Goal: Task Accomplishment & Management: Manage account settings

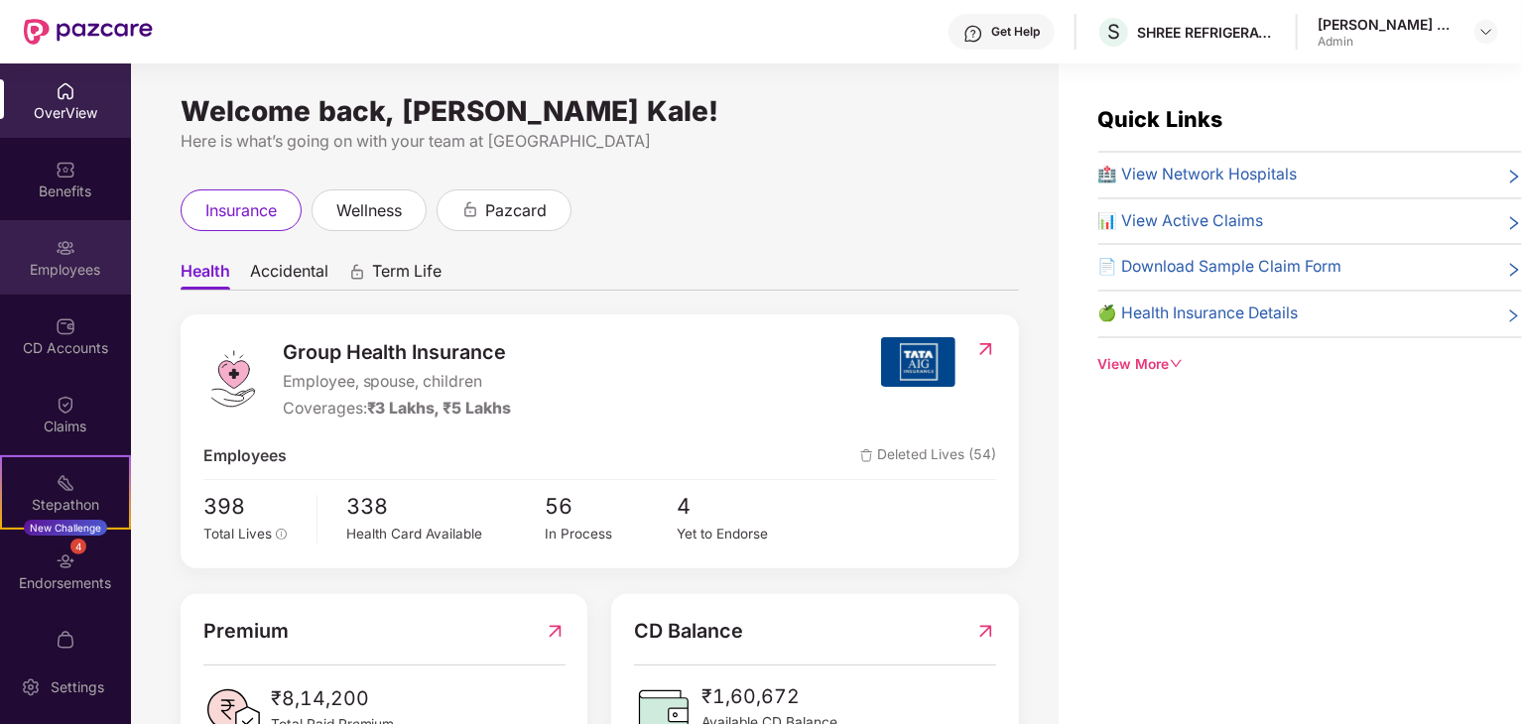
click at [73, 254] on div "Employees" at bounding box center [65, 257] width 131 height 74
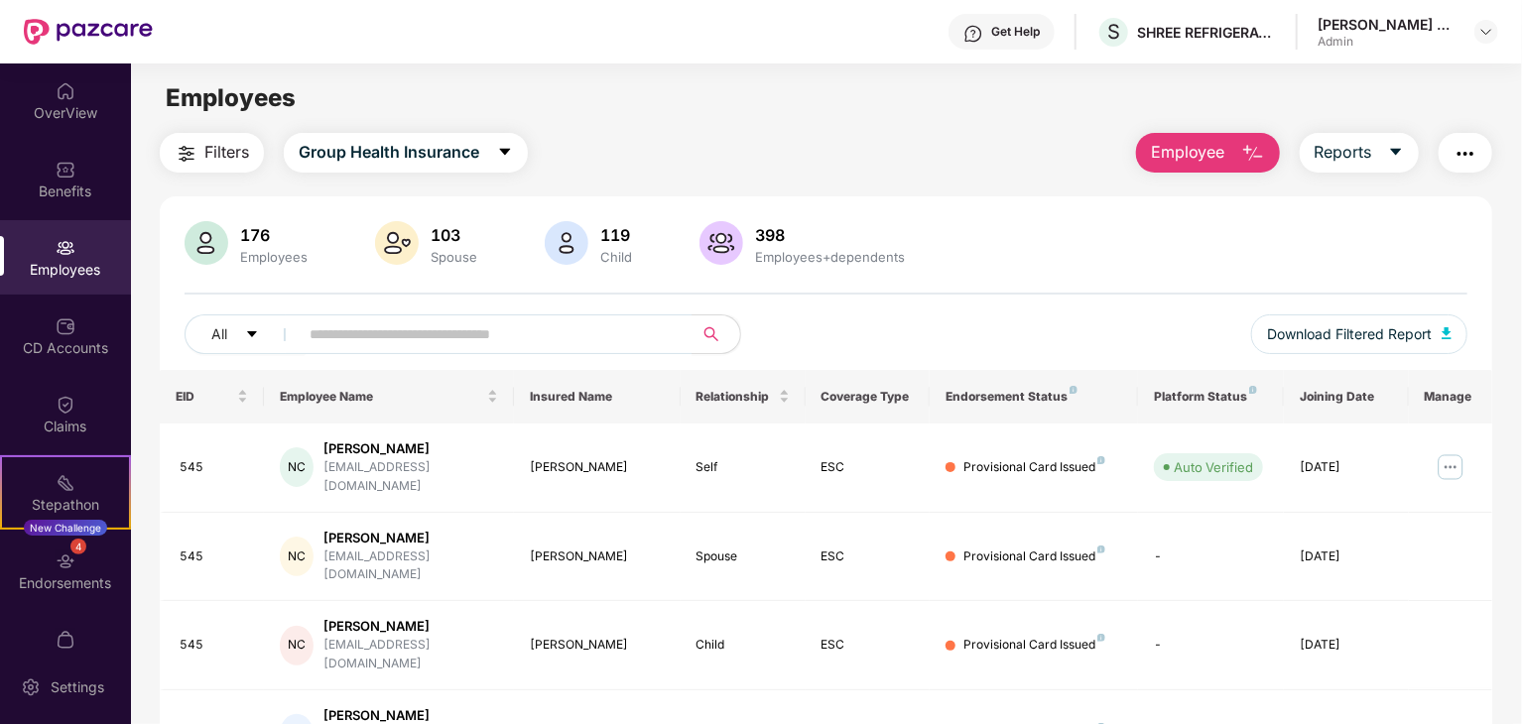
click at [415, 354] on div "All Download Filtered Report" at bounding box center [825, 342] width 1283 height 56
drag, startPoint x: 415, startPoint y: 354, endPoint x: 418, endPoint y: 338, distance: 16.1
click at [418, 338] on div "All Download Filtered Report" at bounding box center [825, 342] width 1283 height 56
click at [418, 338] on input "text" at bounding box center [487, 334] width 356 height 30
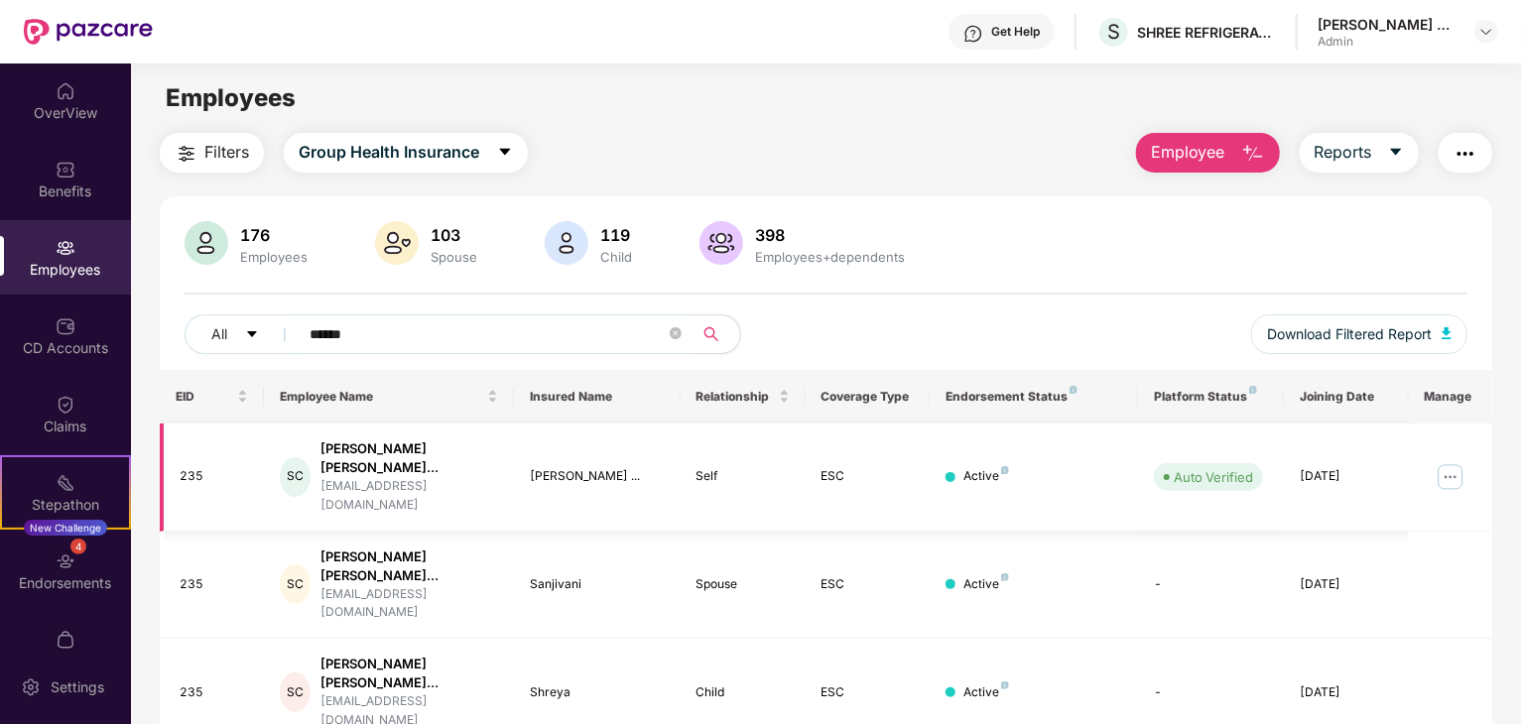
type input "******"
click at [1444, 461] on img at bounding box center [1450, 477] width 32 height 32
click at [1217, 144] on span "Employee" at bounding box center [1188, 152] width 74 height 25
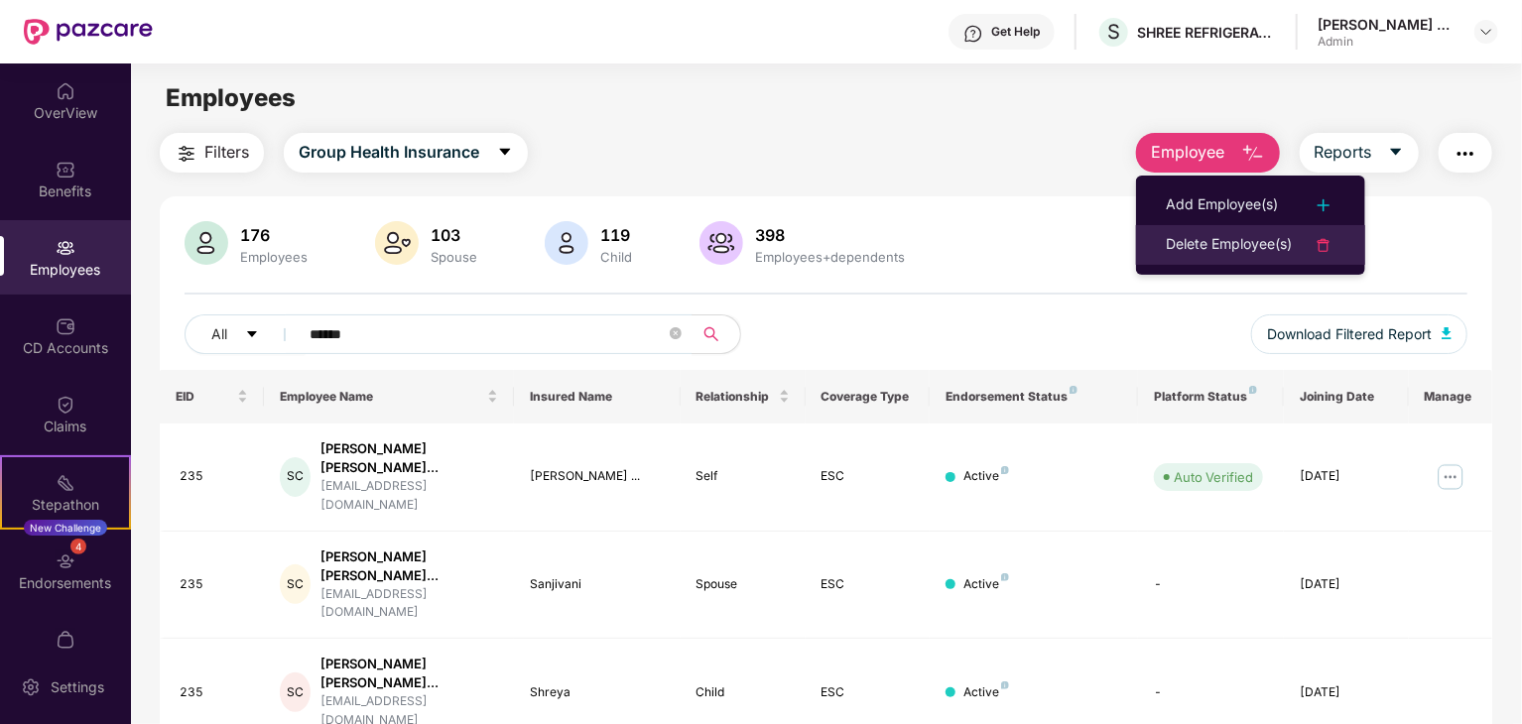
click at [1252, 231] on li "Delete Employee(s)" at bounding box center [1250, 245] width 229 height 40
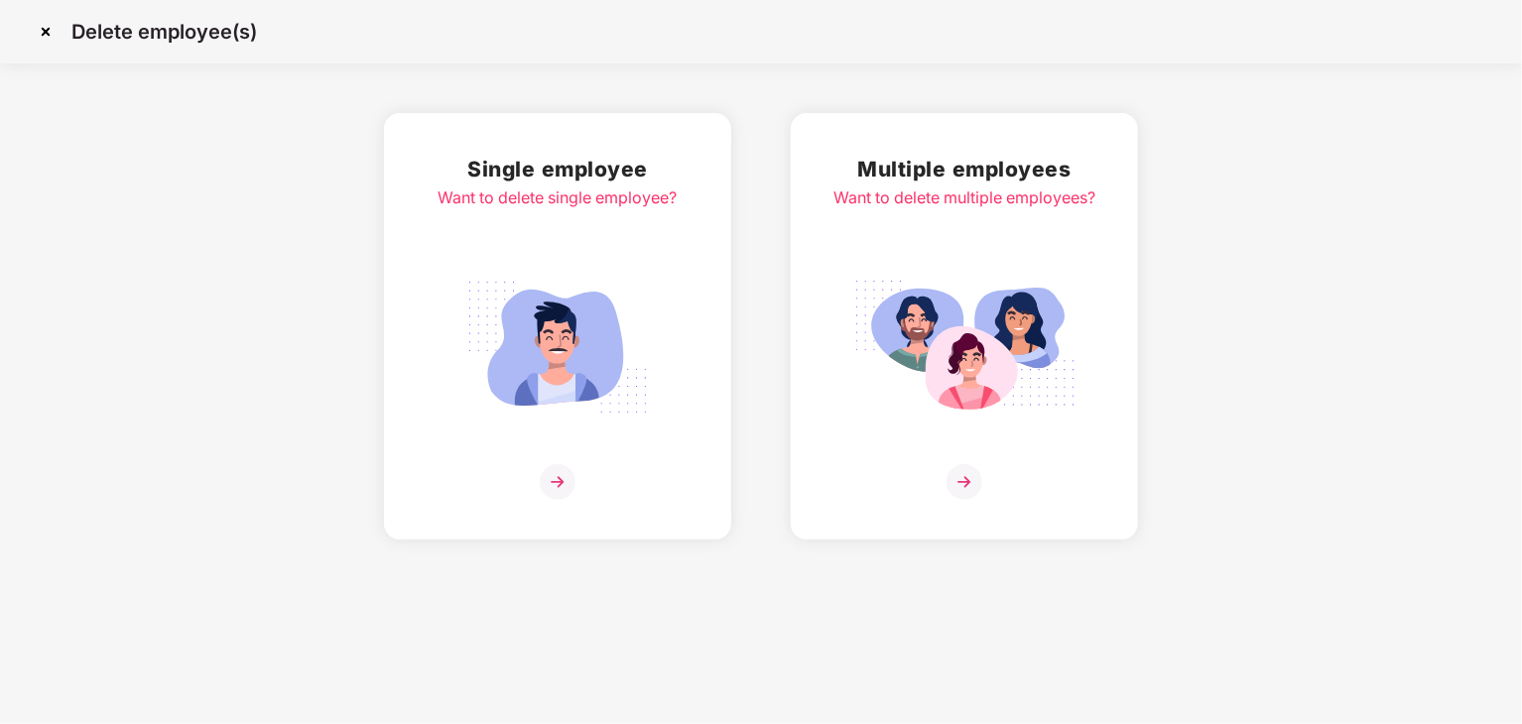
click at [964, 473] on img at bounding box center [964, 482] width 36 height 36
click at [542, 470] on img at bounding box center [558, 482] width 36 height 36
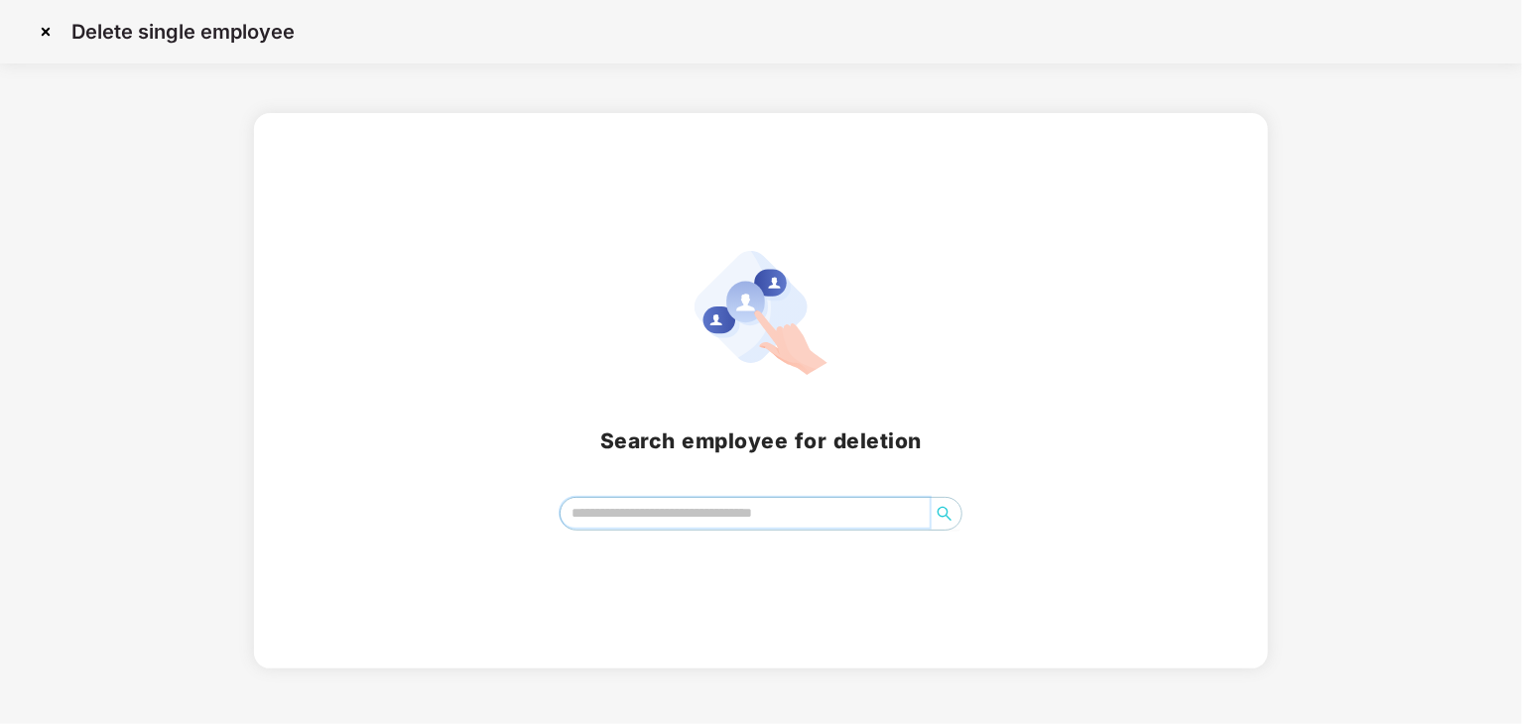
click at [668, 521] on input "search" at bounding box center [744, 513] width 369 height 30
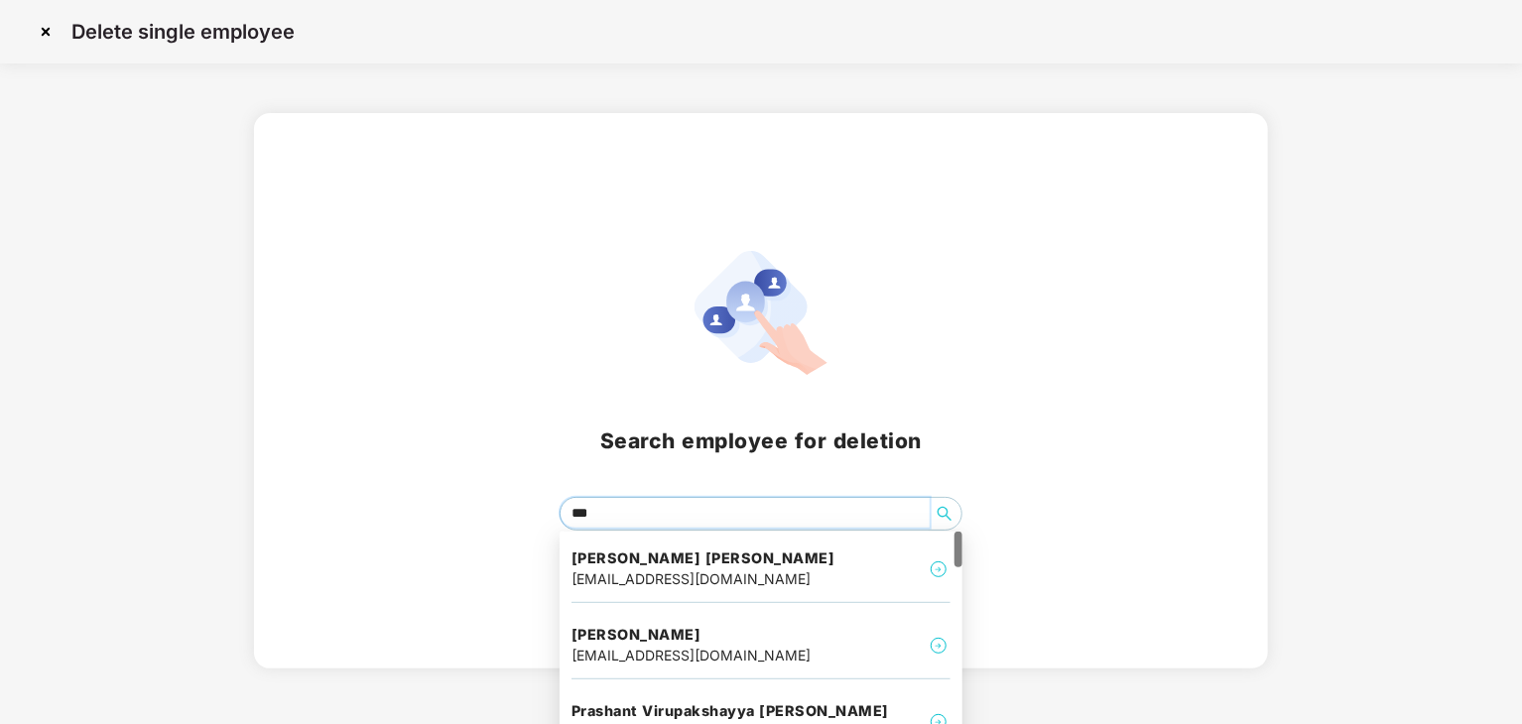
type input "****"
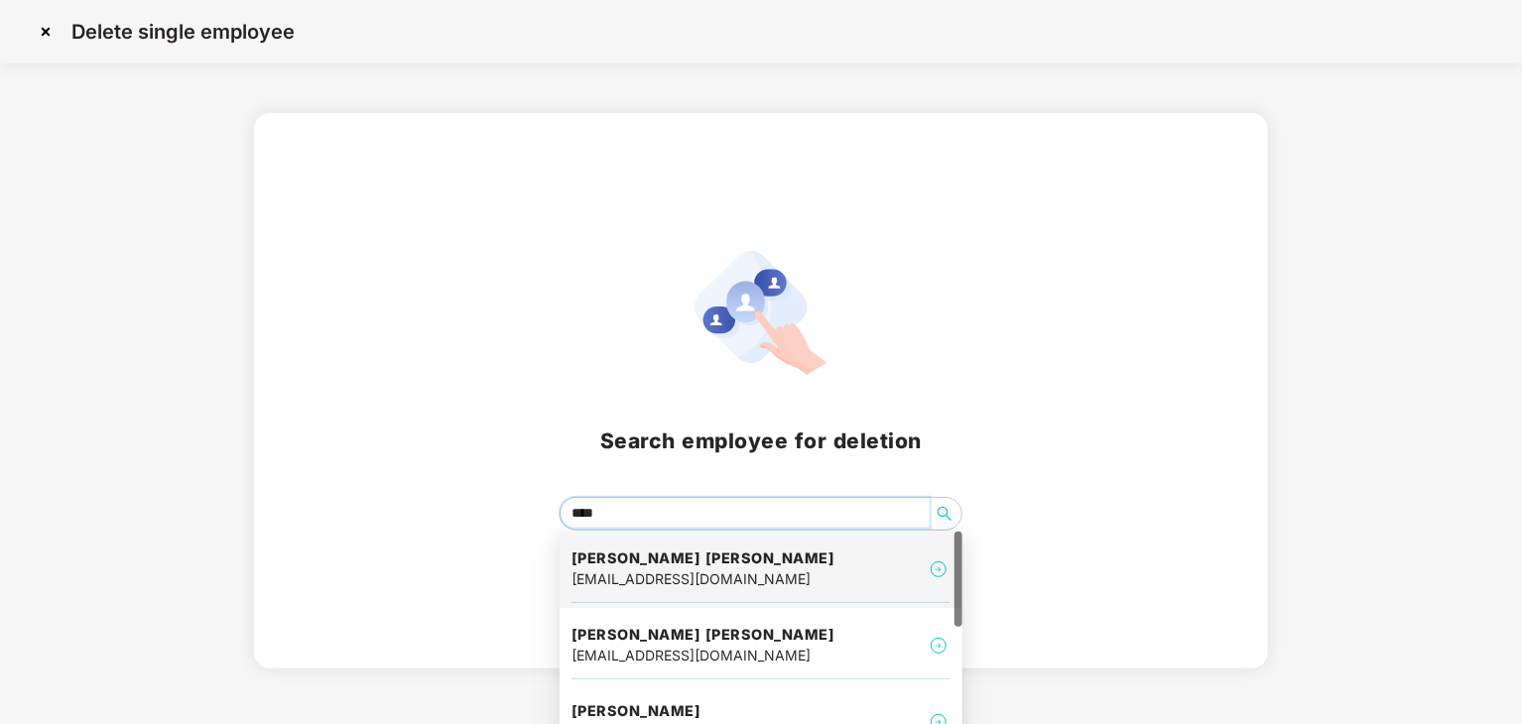
click at [722, 579] on div "[EMAIL_ADDRESS][DOMAIN_NAME]" at bounding box center [703, 579] width 264 height 22
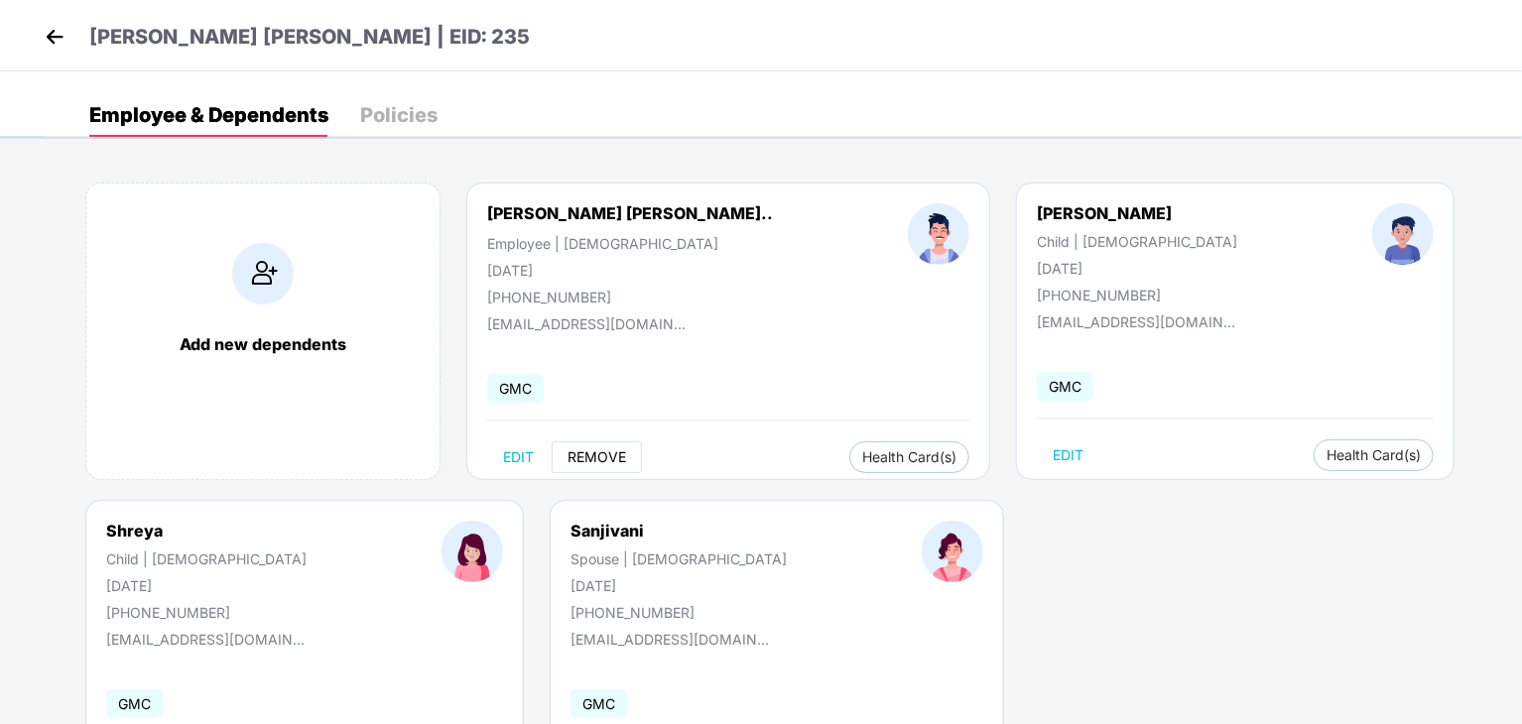
click at [598, 469] on button "REMOVE" at bounding box center [597, 457] width 90 height 32
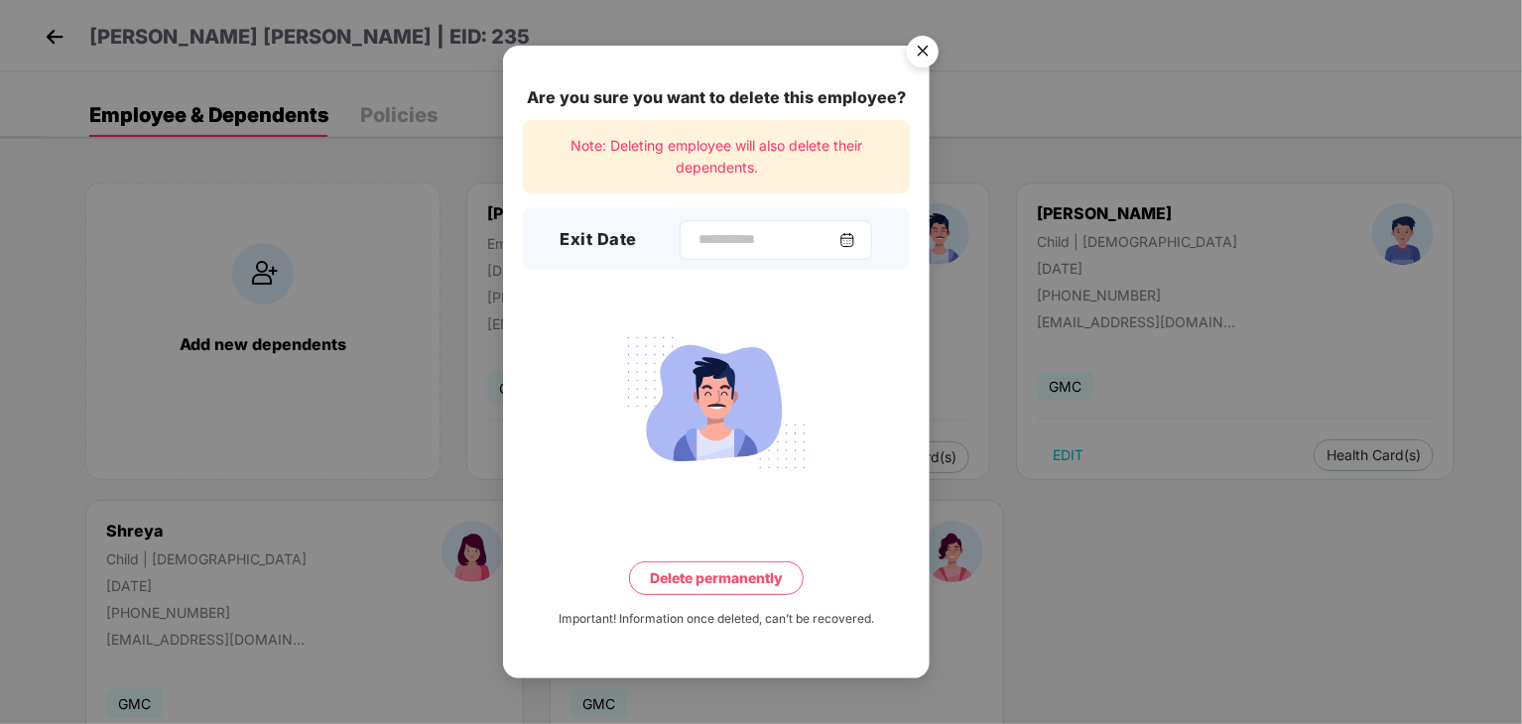
click at [855, 244] on img at bounding box center [847, 240] width 16 height 16
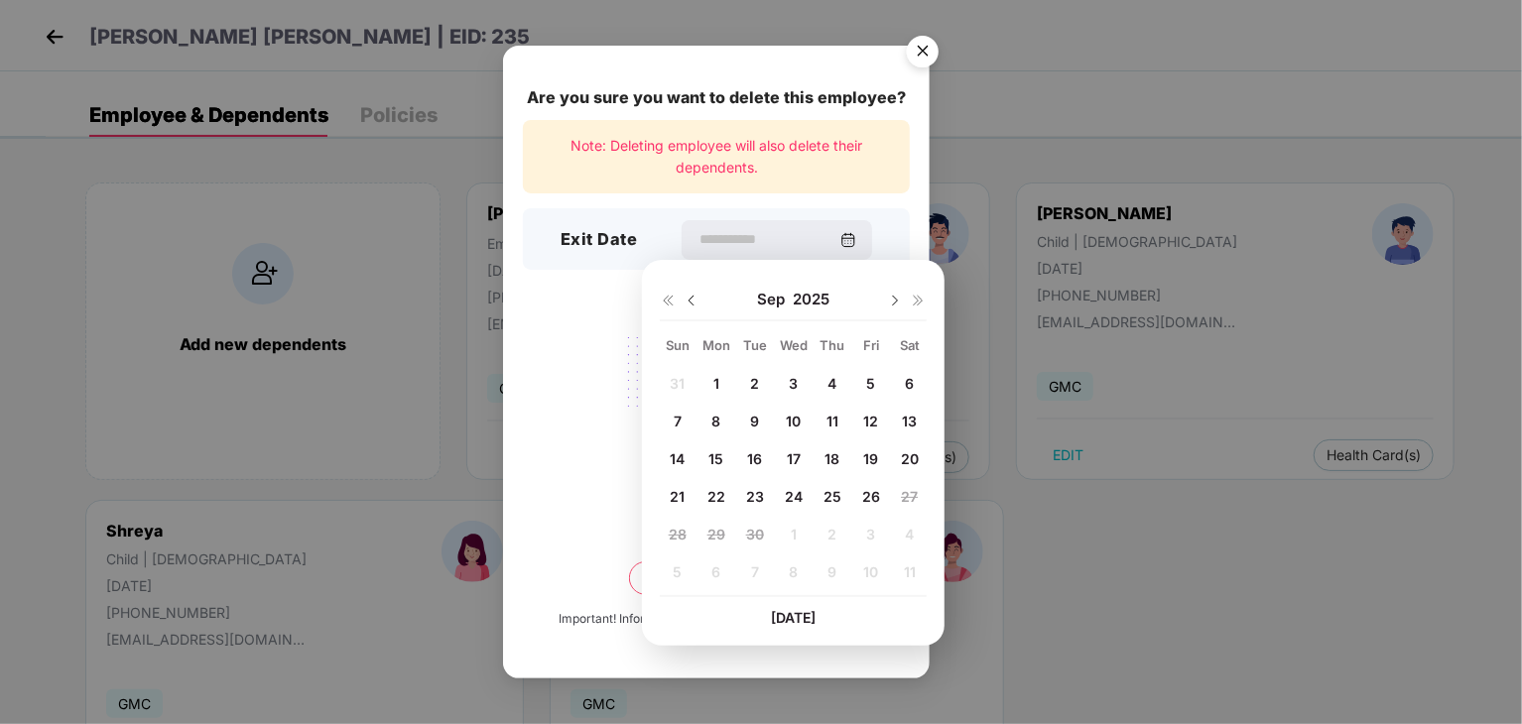
click at [698, 307] on img at bounding box center [691, 301] width 16 height 16
click at [682, 568] on span "31" at bounding box center [677, 571] width 15 height 17
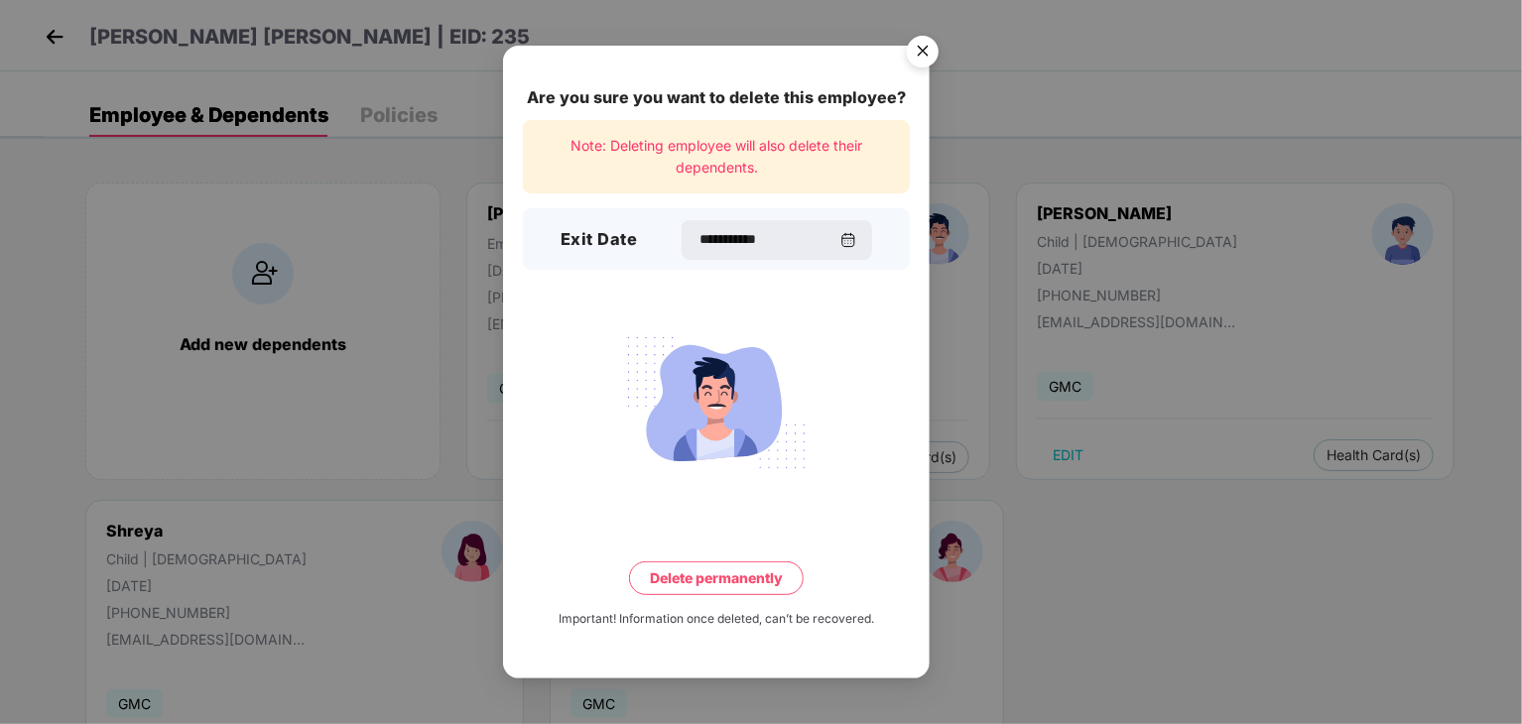
type input "**********"
click at [740, 578] on button "Delete permanently" at bounding box center [716, 578] width 175 height 34
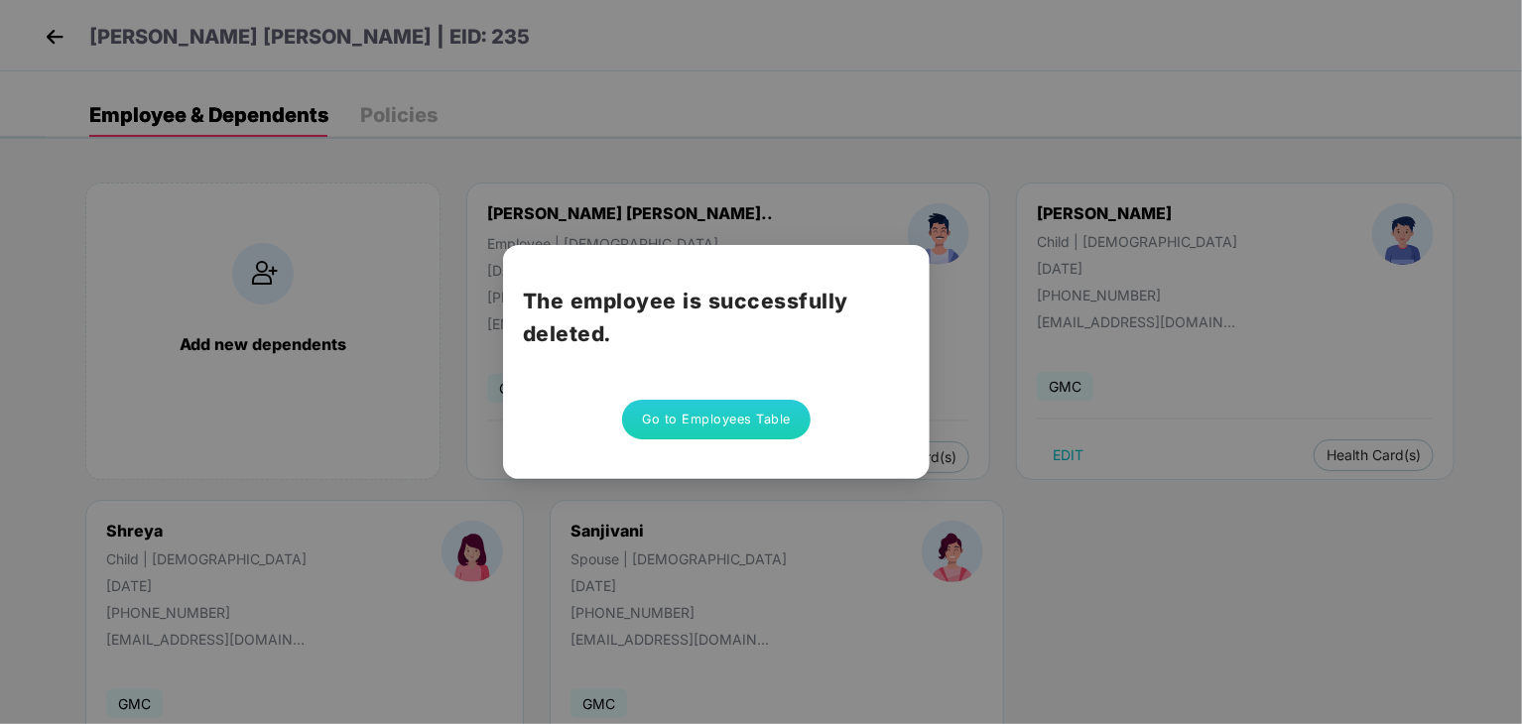
click at [766, 412] on button "Go to Employees Table" at bounding box center [716, 420] width 188 height 40
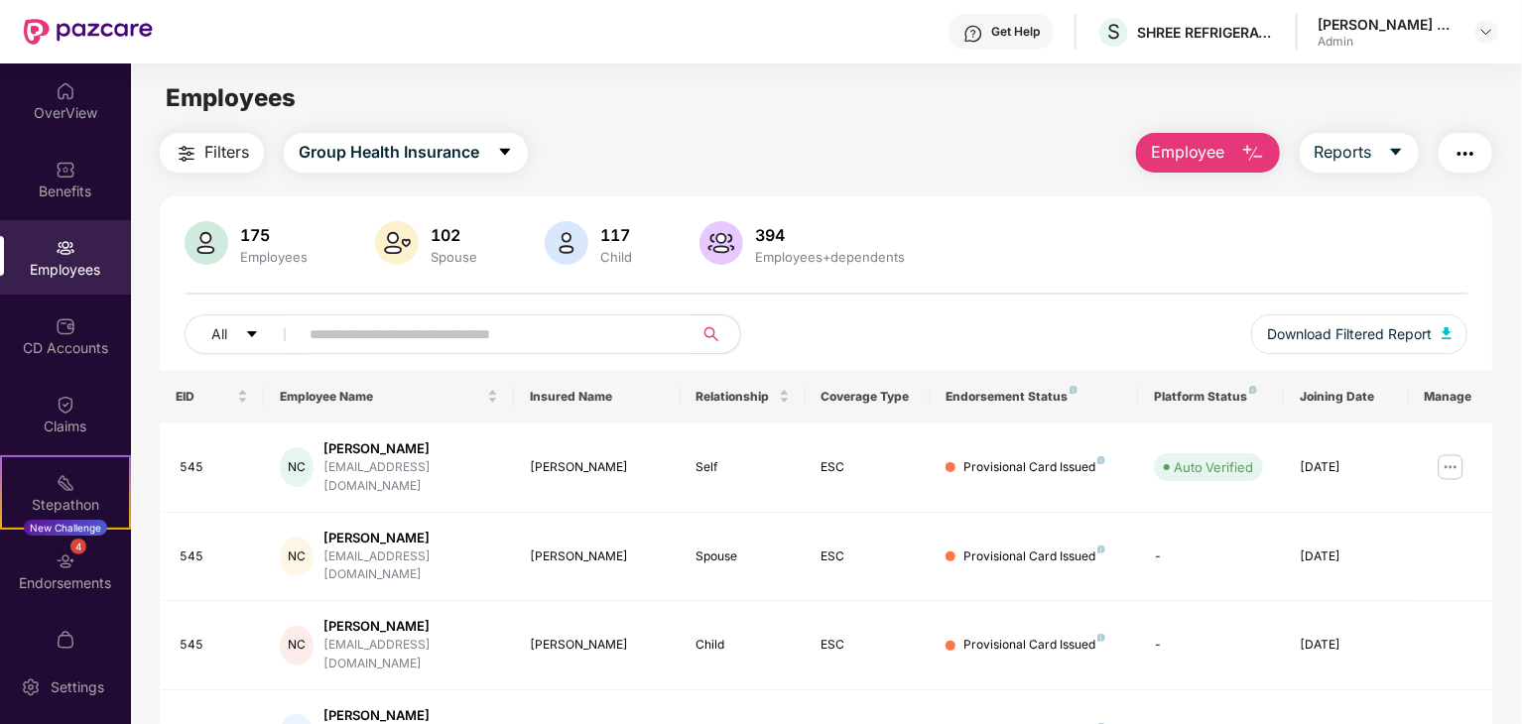
click at [1247, 164] on img "button" at bounding box center [1253, 154] width 24 height 24
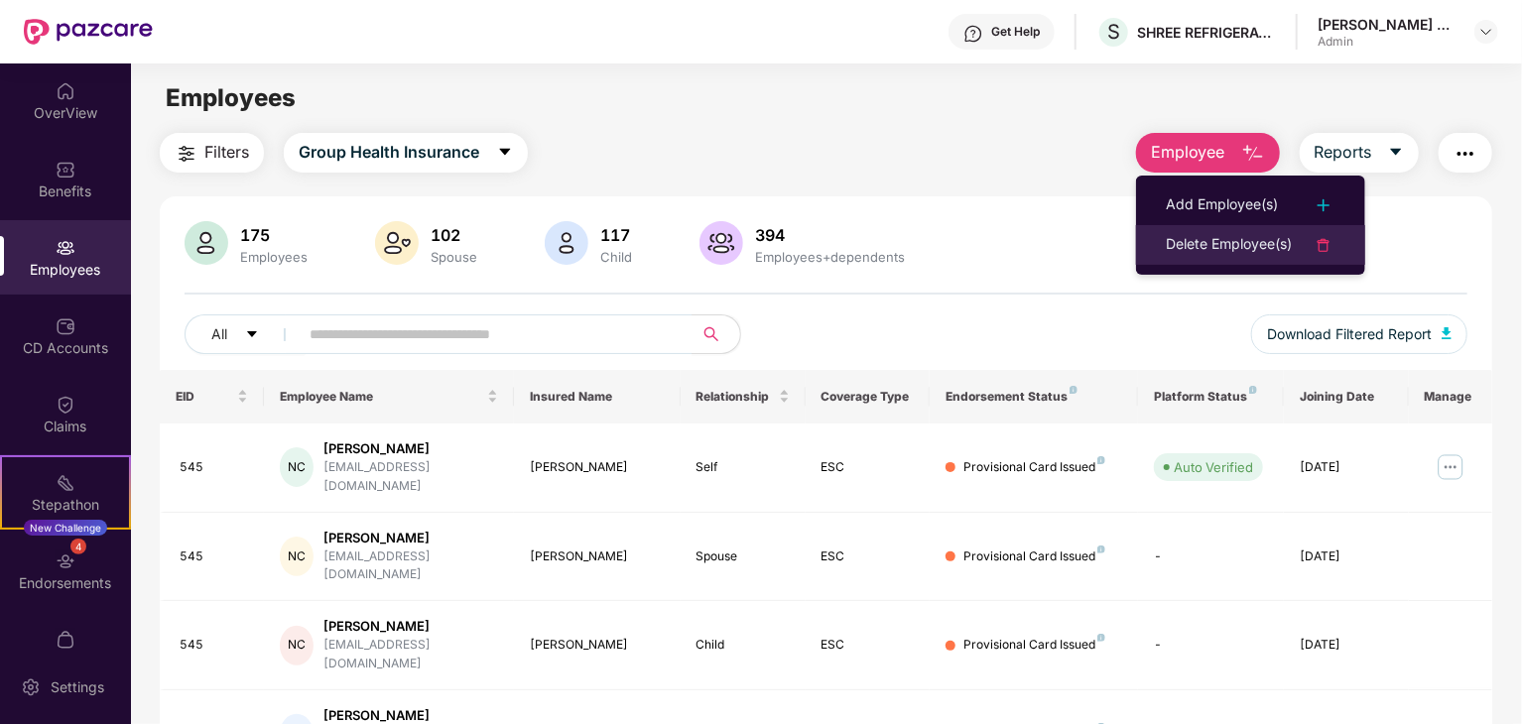
click at [1215, 229] on li "Delete Employee(s)" at bounding box center [1250, 245] width 229 height 40
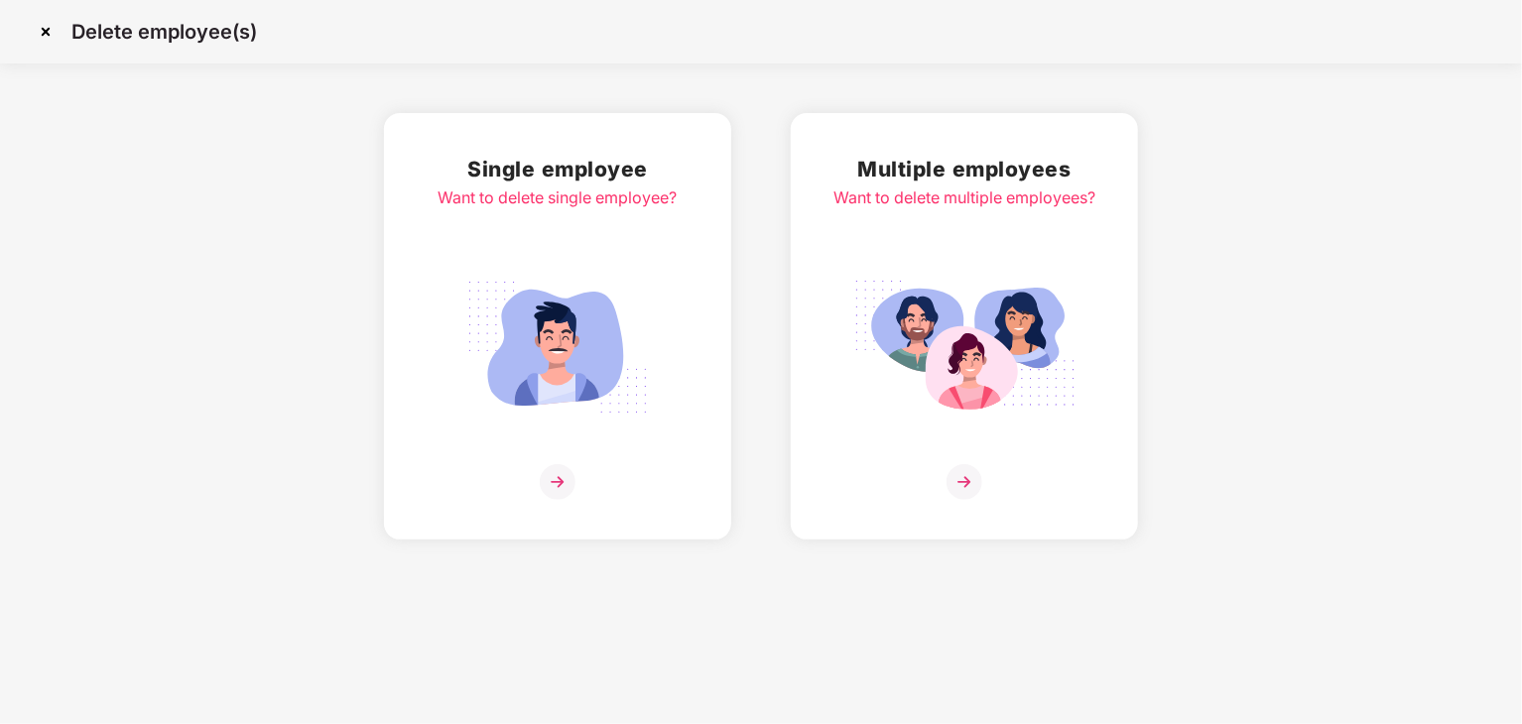
click at [1215, 229] on div "Single employee Want to delete single employee? Multiple employees Want to dele…" at bounding box center [761, 326] width 1522 height 427
click at [543, 479] on img at bounding box center [558, 482] width 36 height 36
click input "search"
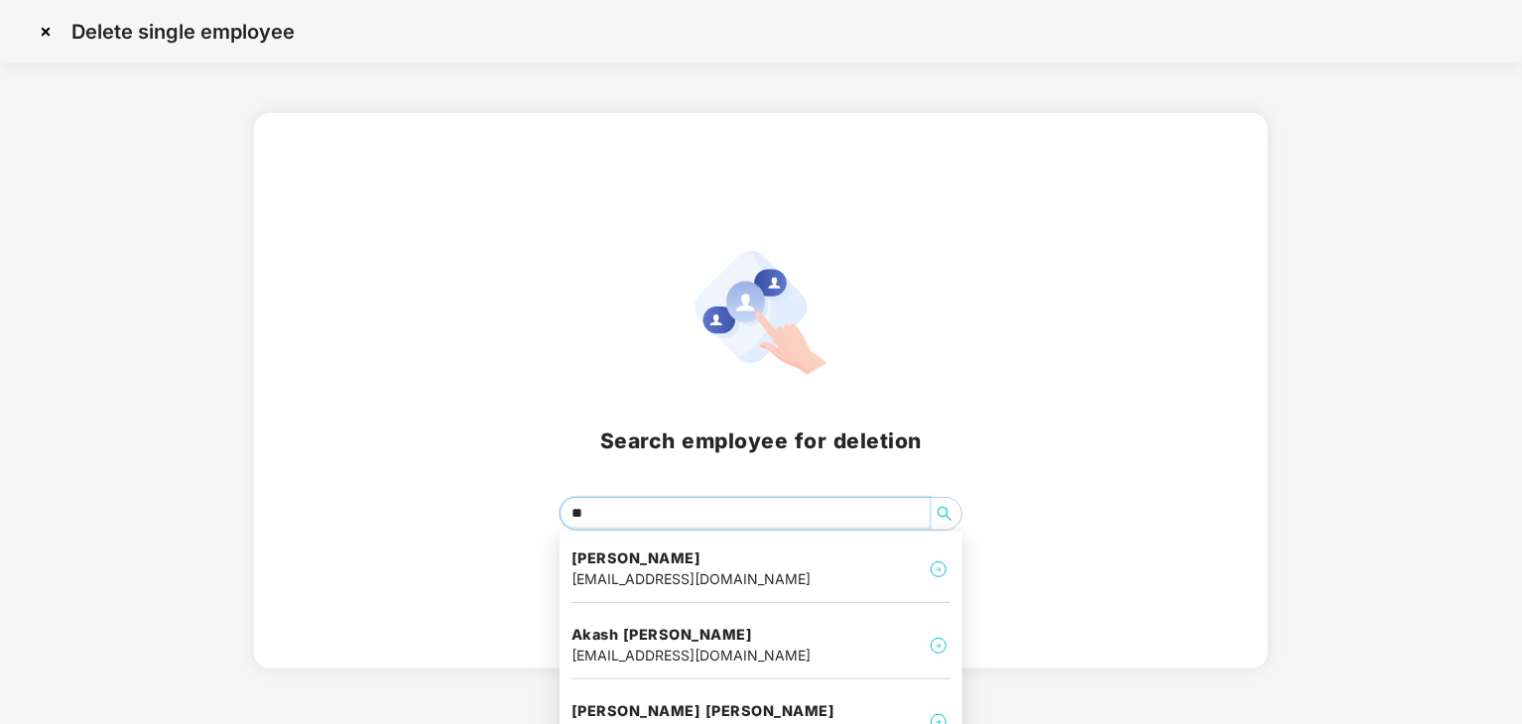
type input "*"
type input "***"
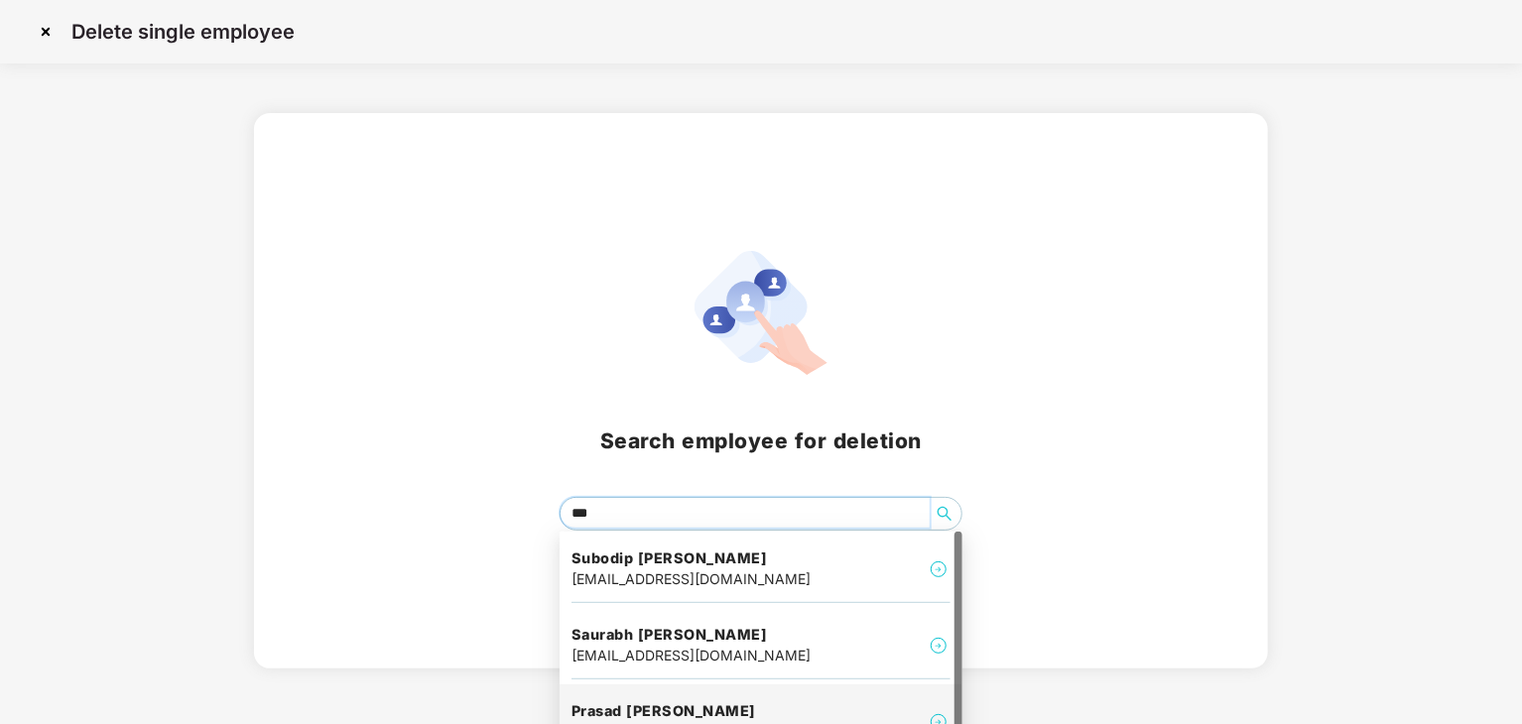
click at [663, 707] on h4 "Prasad [PERSON_NAME]" at bounding box center [690, 711] width 239 height 20
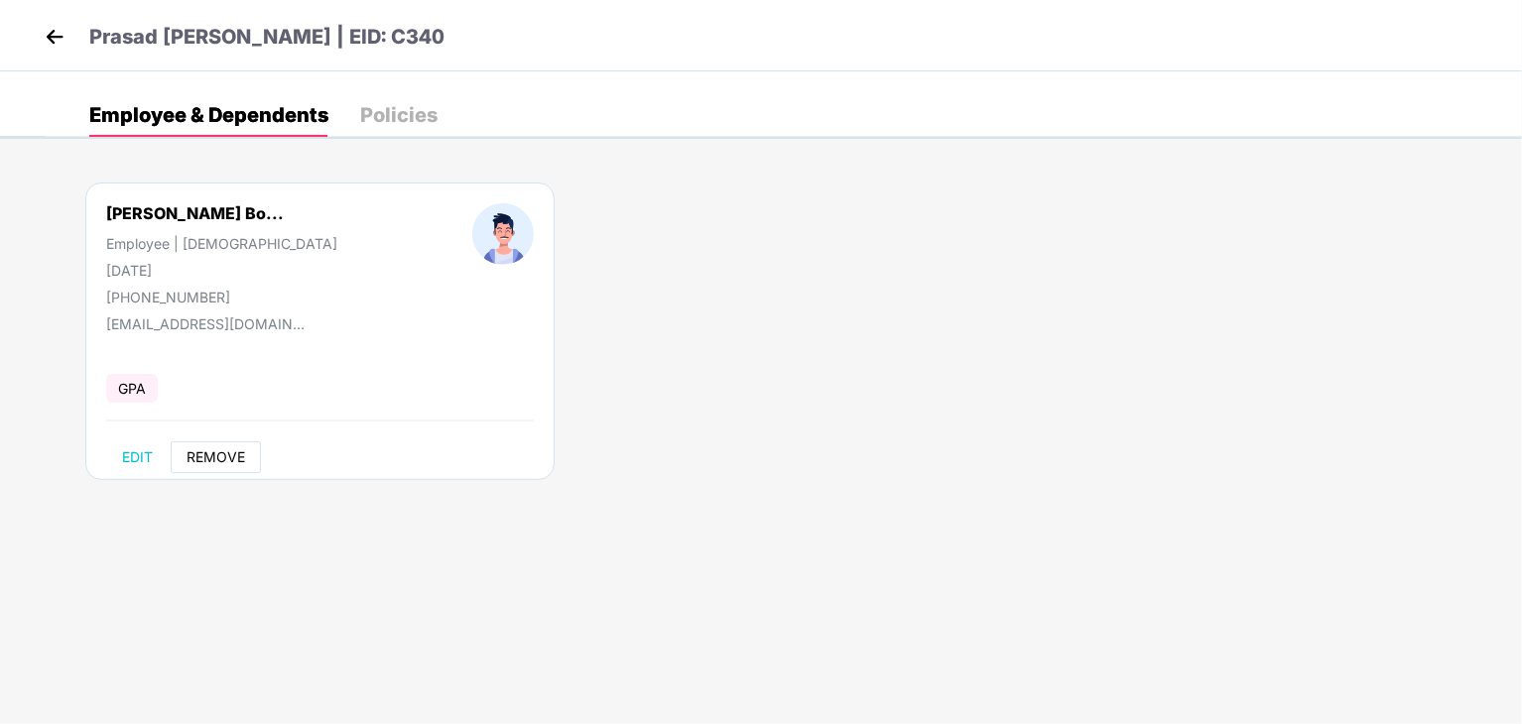
click at [210, 459] on span "REMOVE" at bounding box center [215, 457] width 59 height 16
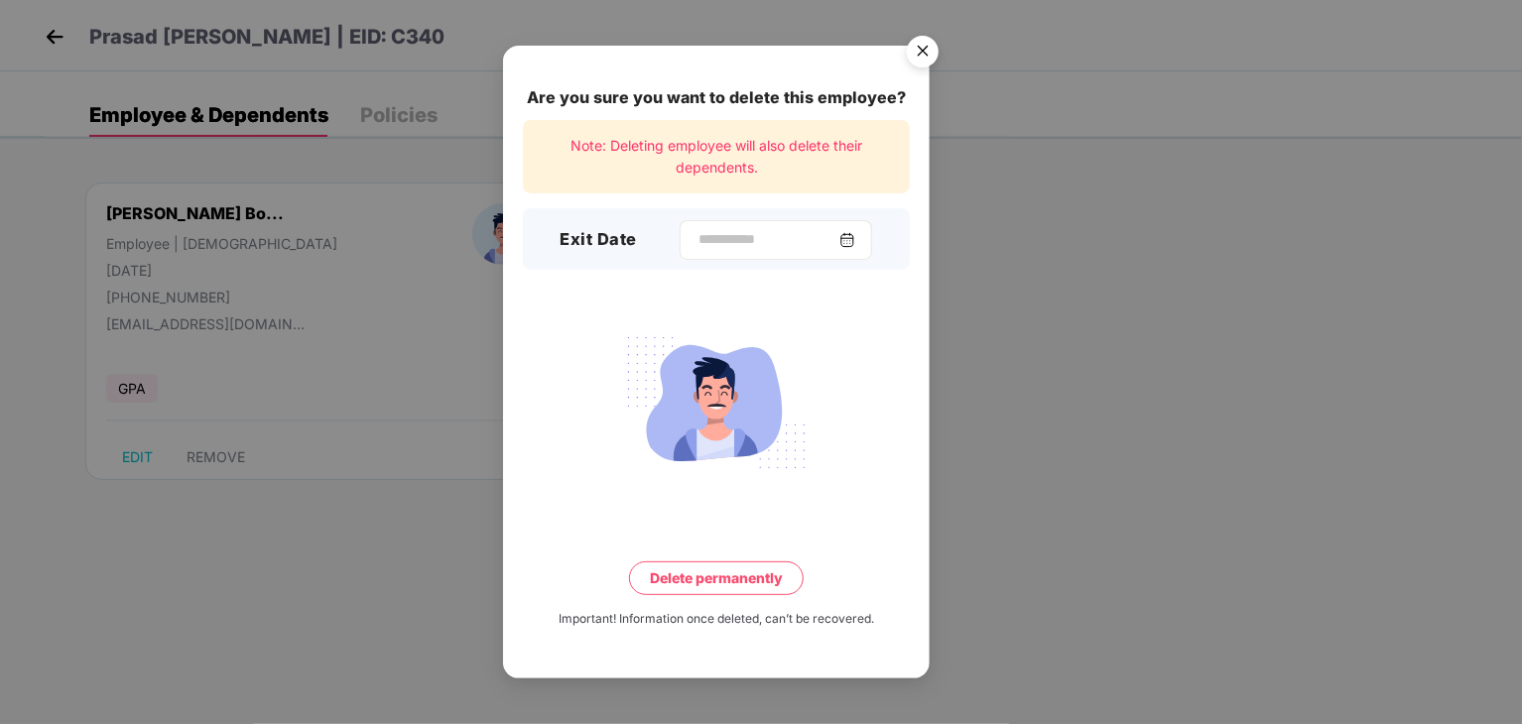
click at [872, 231] on div at bounding box center [775, 240] width 192 height 40
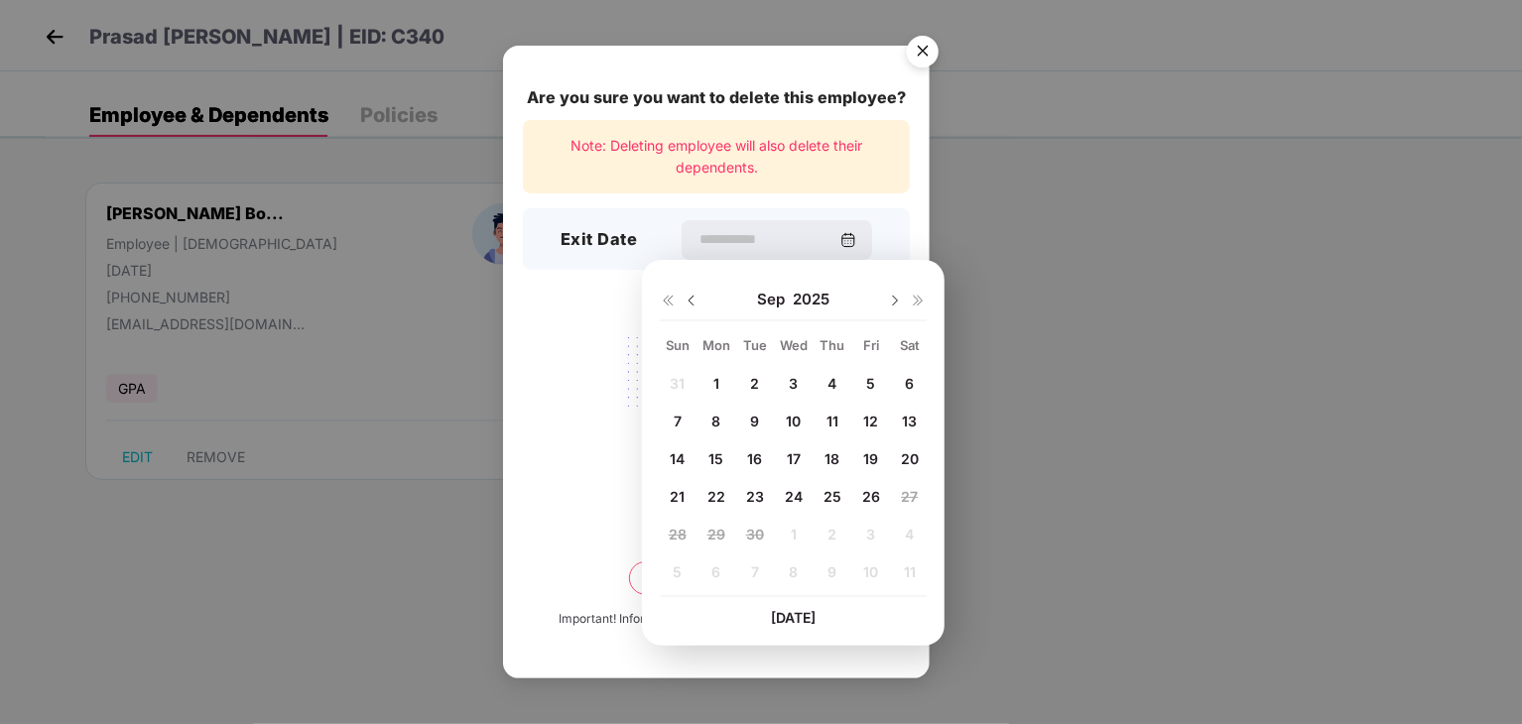
click at [694, 302] on img at bounding box center [691, 301] width 16 height 16
click at [664, 564] on div "31" at bounding box center [678, 572] width 30 height 30
type input "**********"
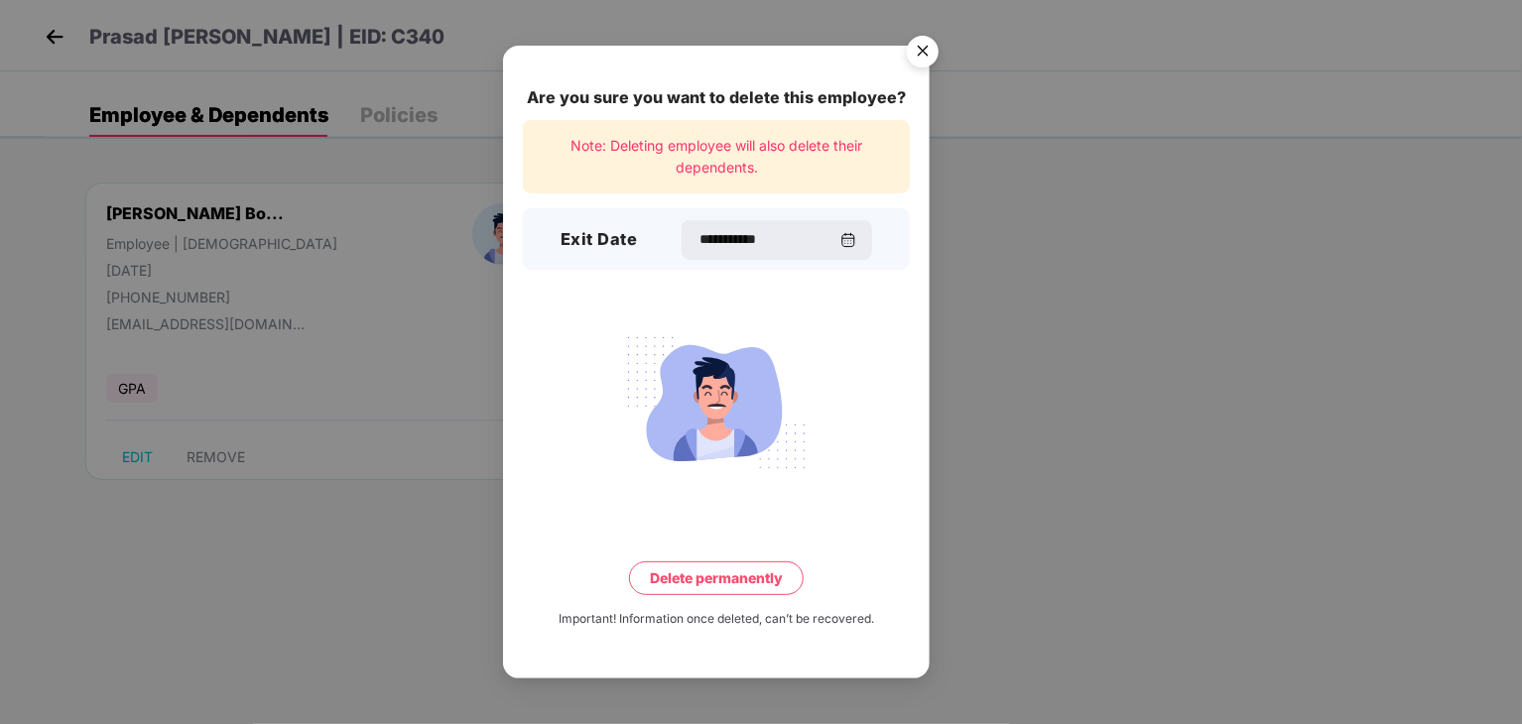
click at [730, 595] on div "**********" at bounding box center [716, 362] width 427 height 633
click at [729, 588] on button "Delete permanently" at bounding box center [716, 578] width 175 height 34
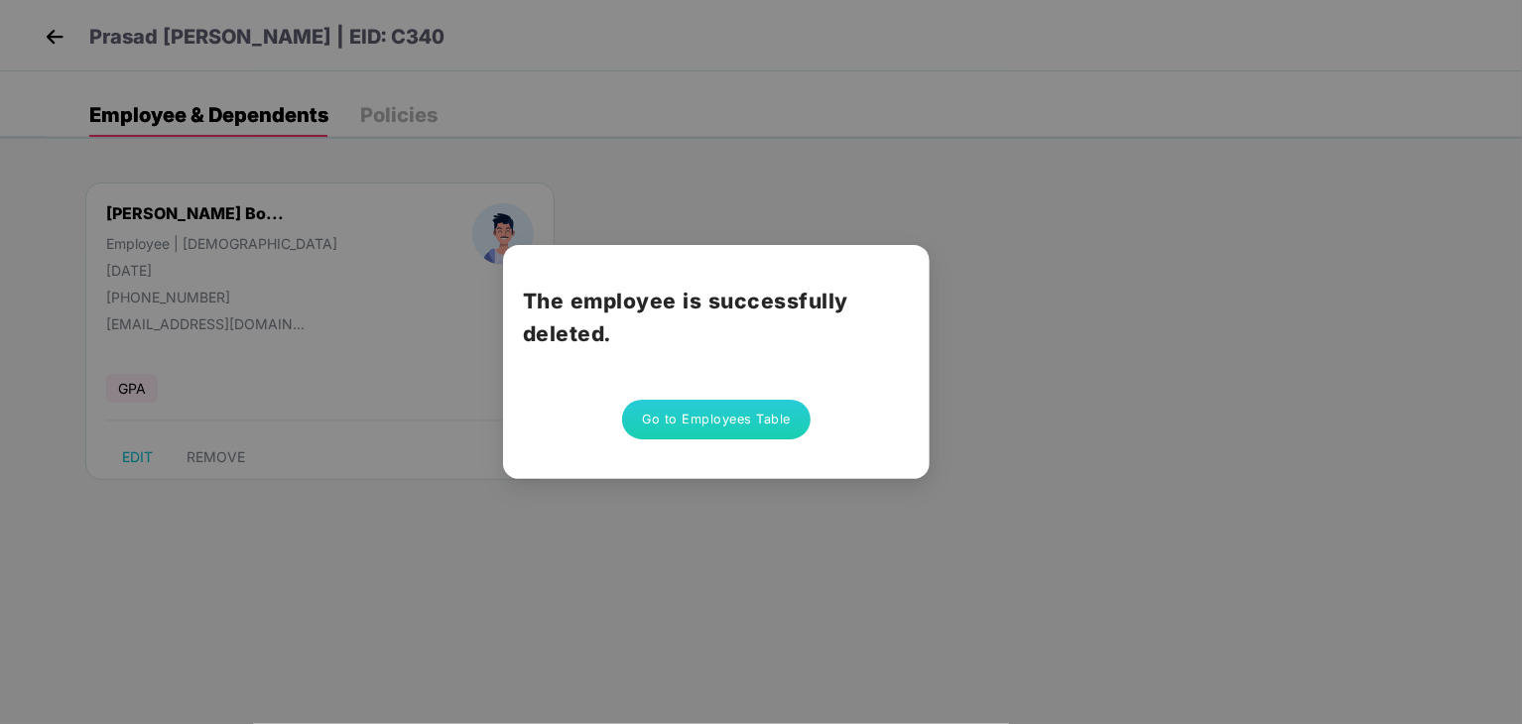
click at [732, 430] on button "Go to Employees Table" at bounding box center [716, 420] width 188 height 40
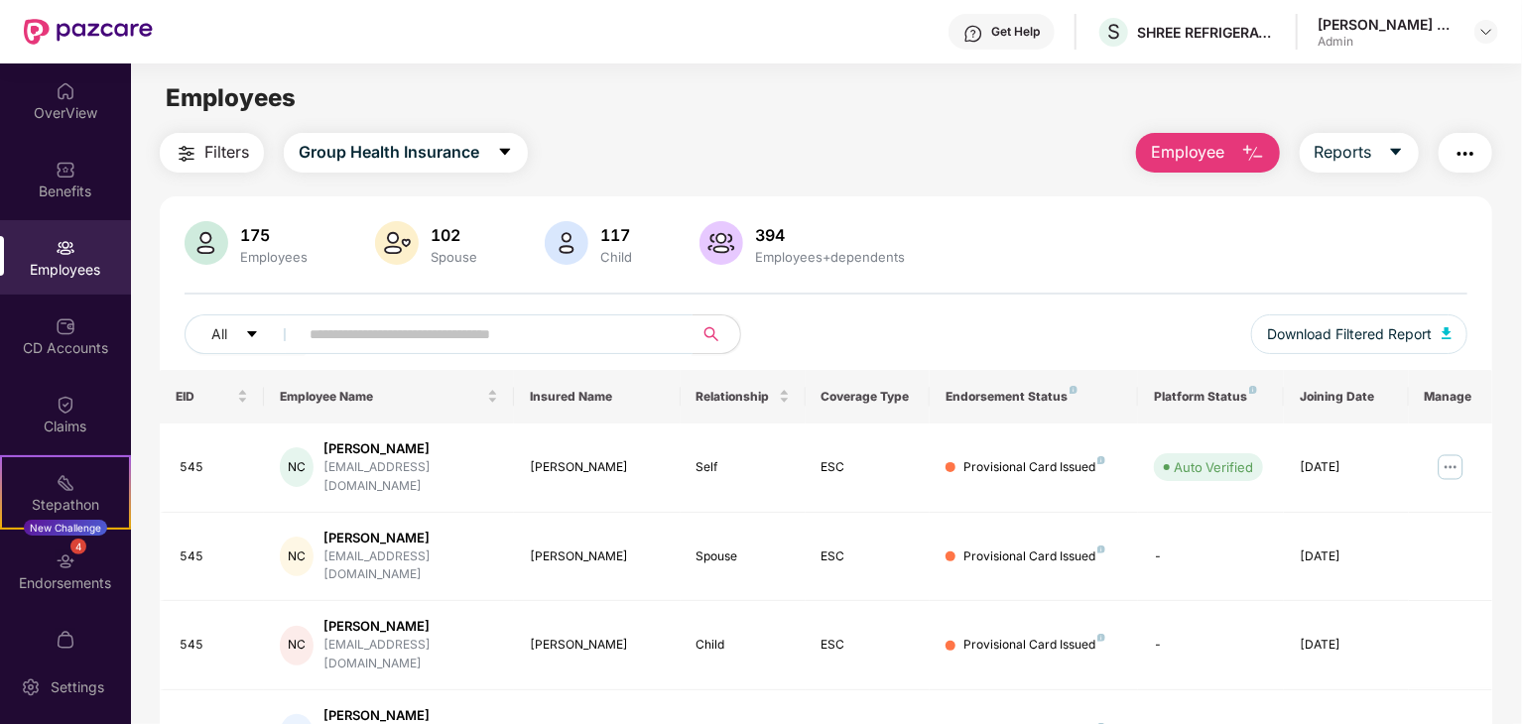
click at [466, 329] on input "text" at bounding box center [487, 334] width 356 height 30
type input "*"
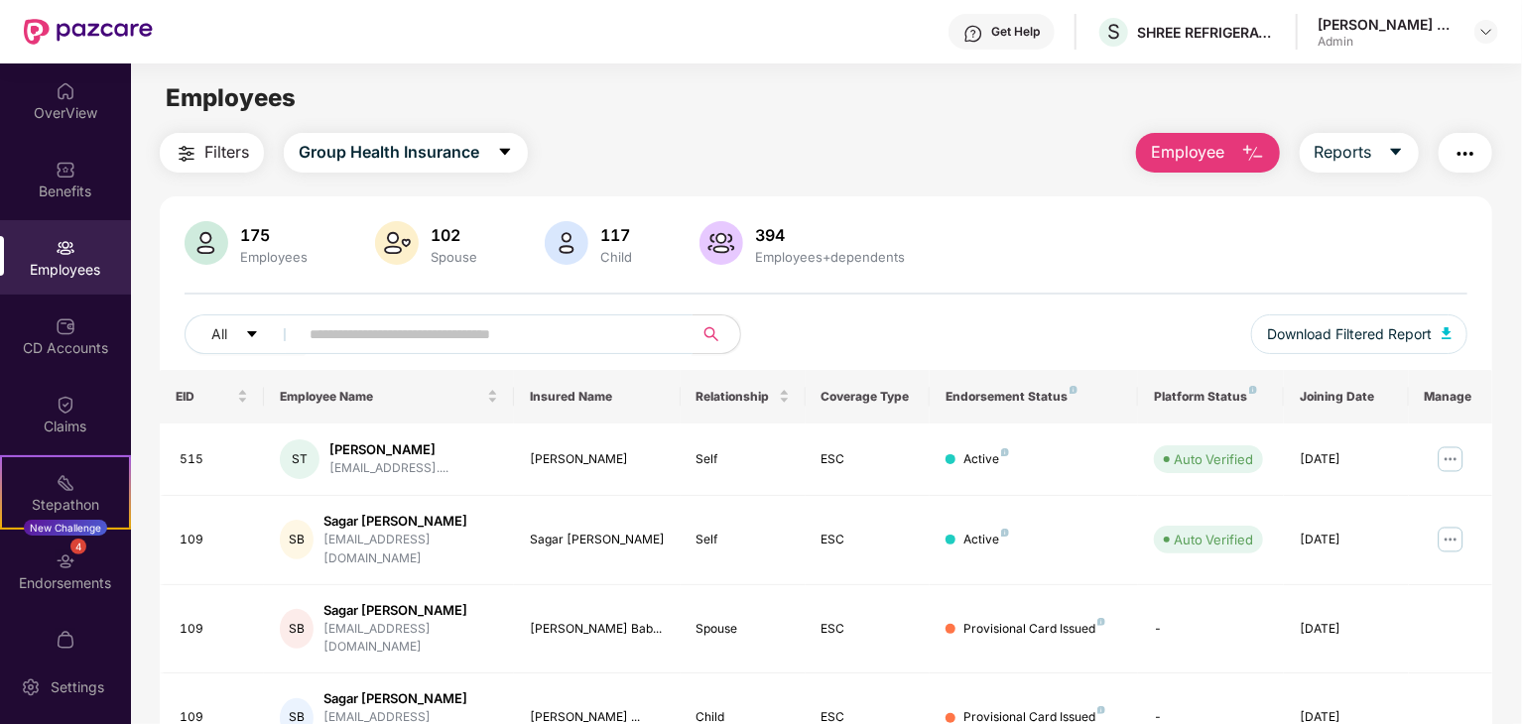
type input "*"
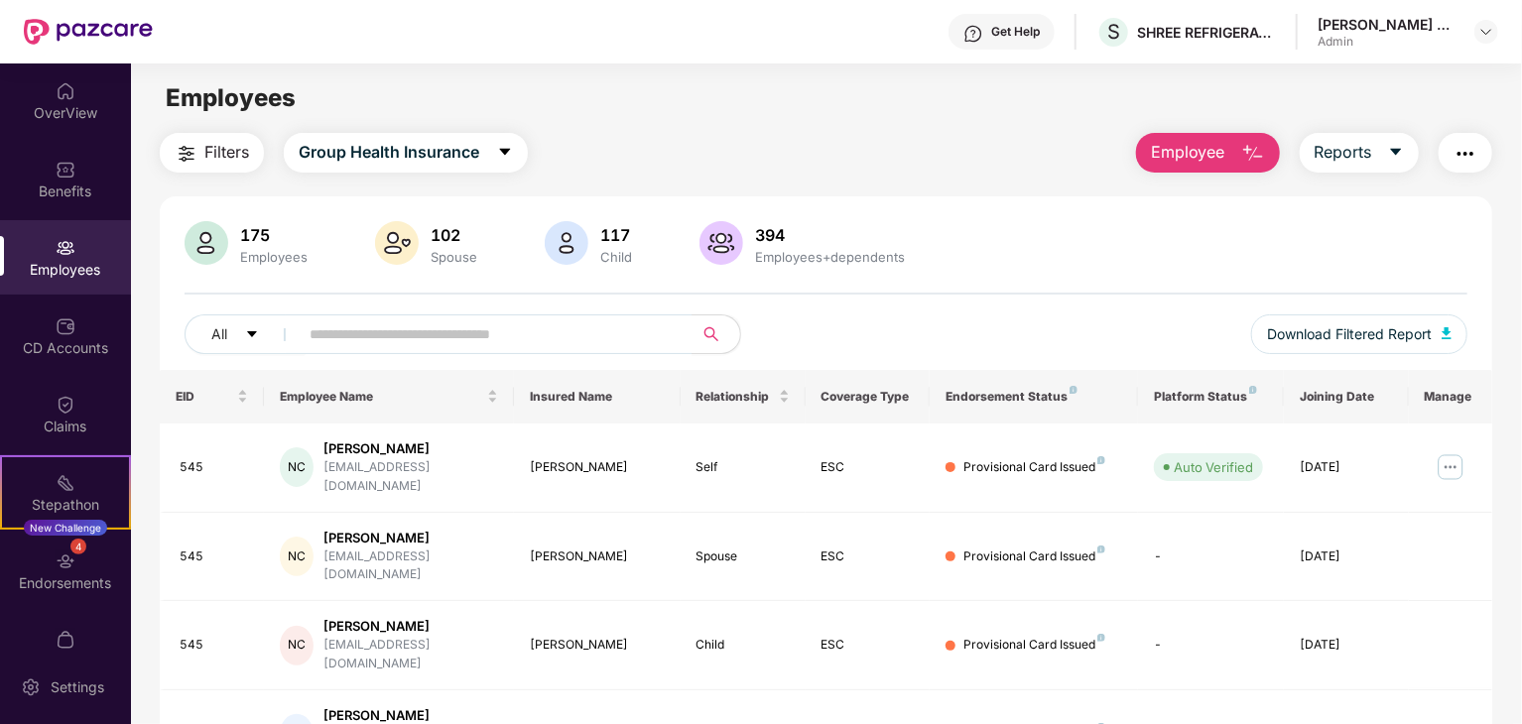
click at [1262, 140] on button "Employee" at bounding box center [1208, 153] width 144 height 40
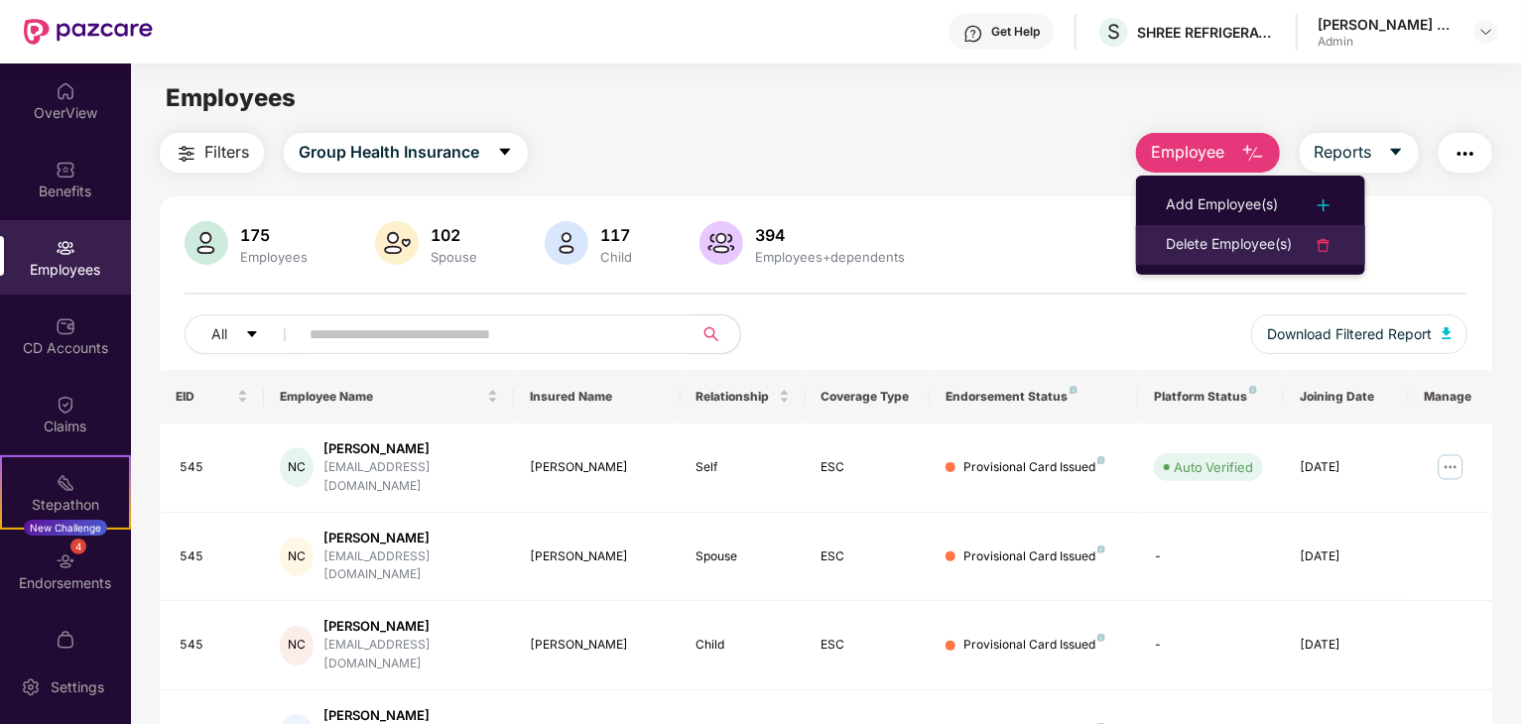
click at [1205, 227] on li "Delete Employee(s)" at bounding box center [1250, 245] width 229 height 40
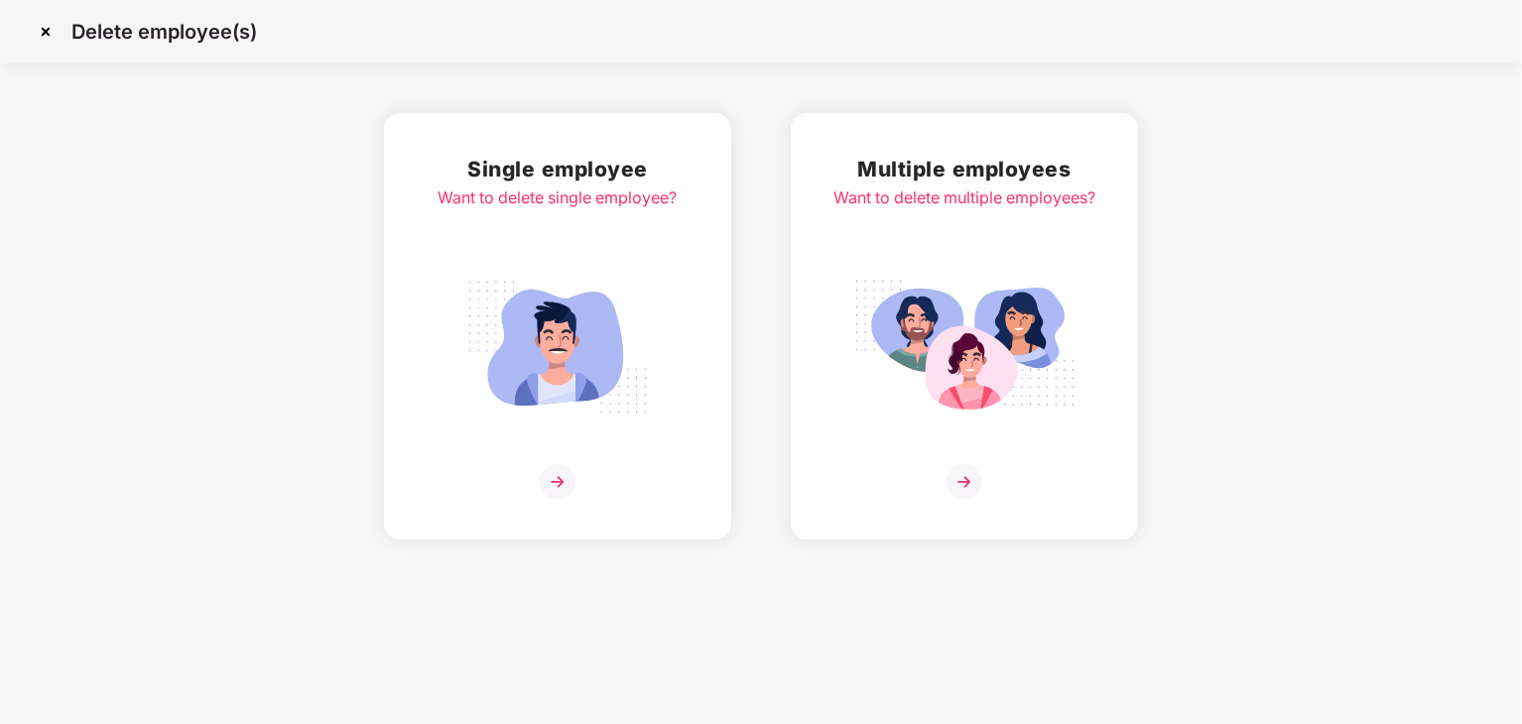
click at [566, 468] on img at bounding box center [558, 482] width 36 height 36
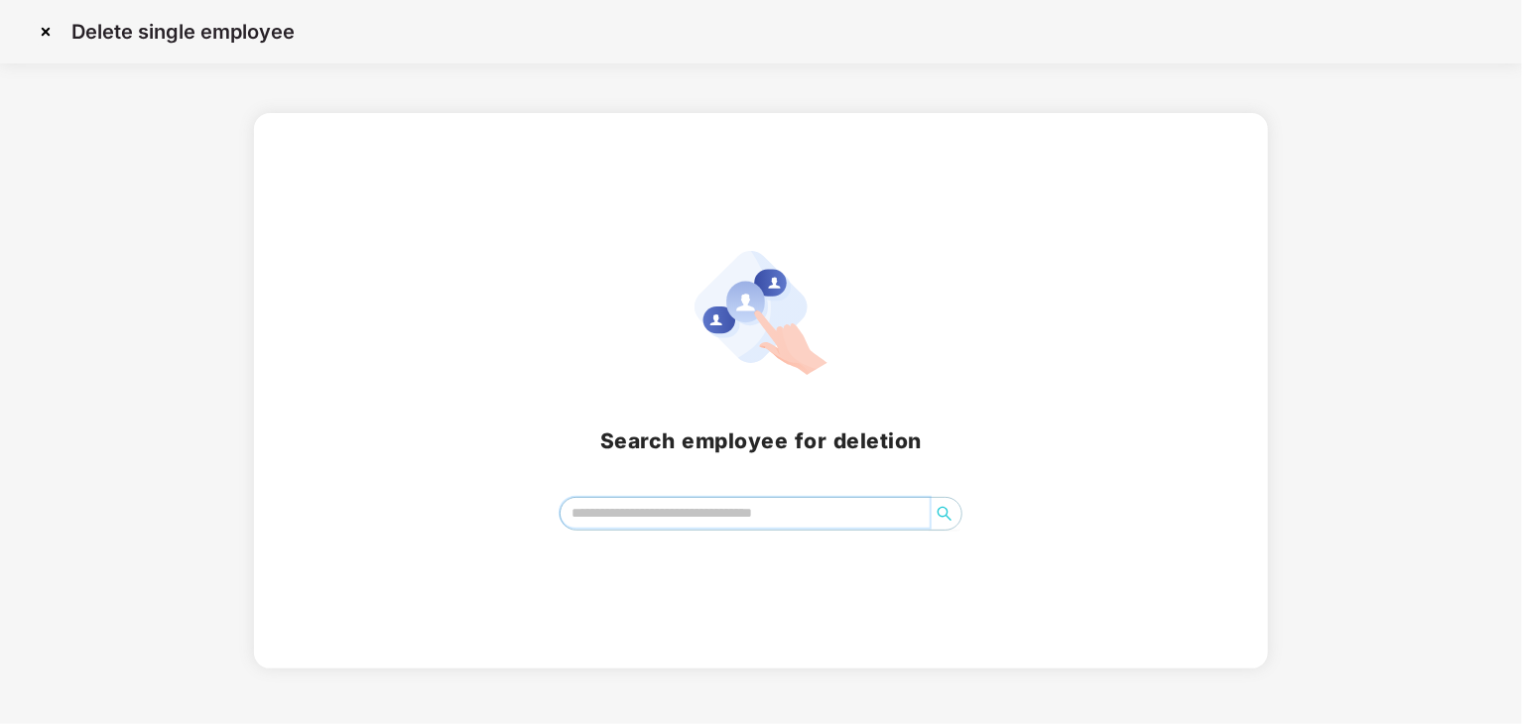
click at [596, 516] on input "search" at bounding box center [744, 513] width 369 height 30
type input "*"
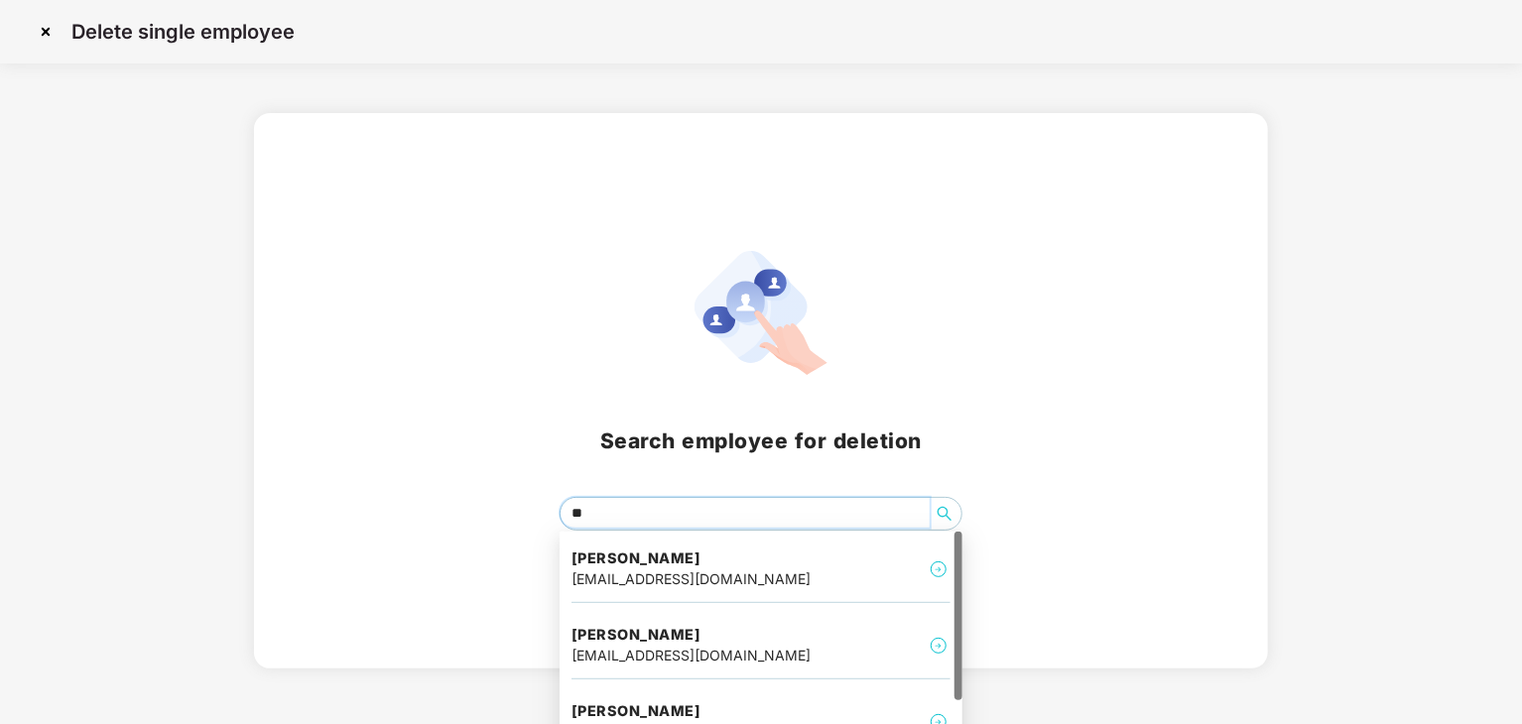
type input "***"
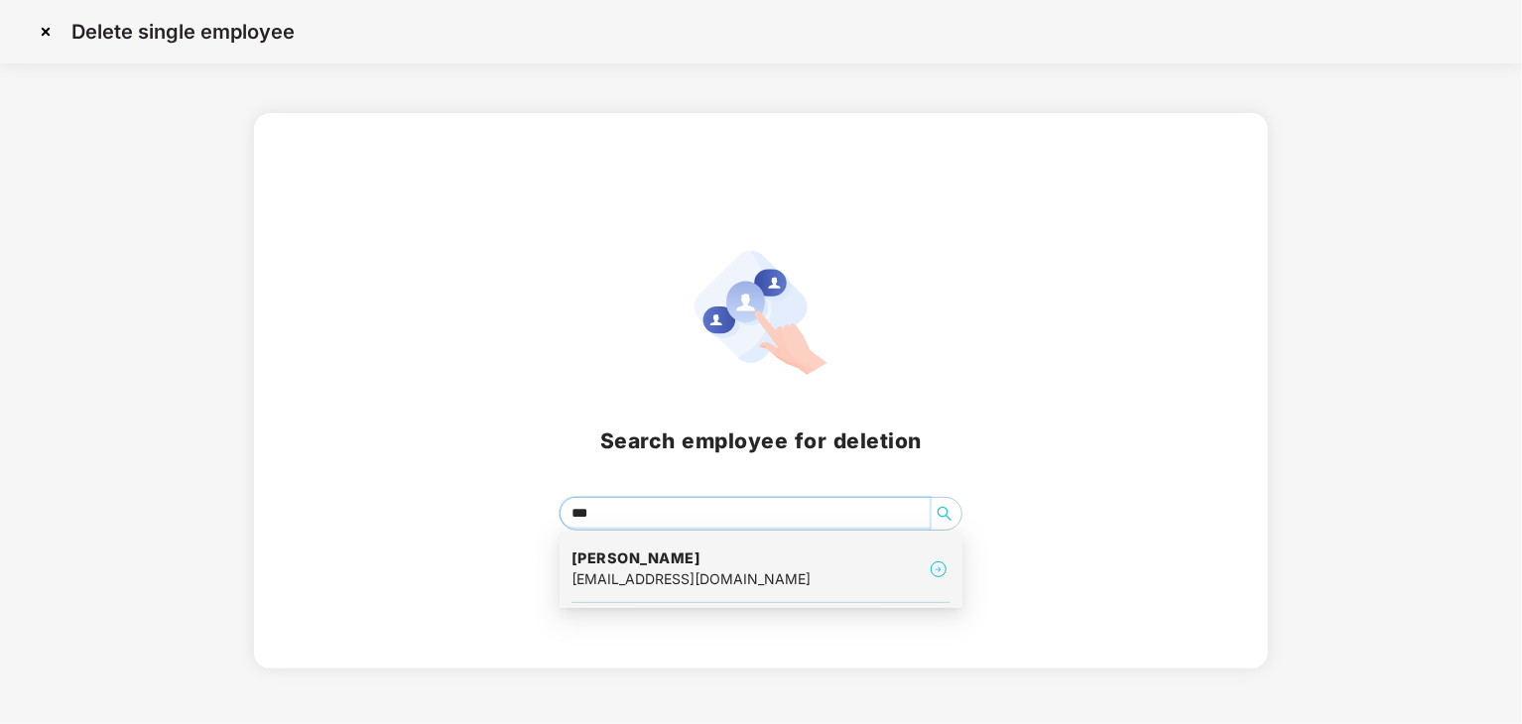
click at [658, 544] on div "[PERSON_NAME] [PERSON_NAME][EMAIL_ADDRESS][DOMAIN_NAME]" at bounding box center [760, 570] width 379 height 66
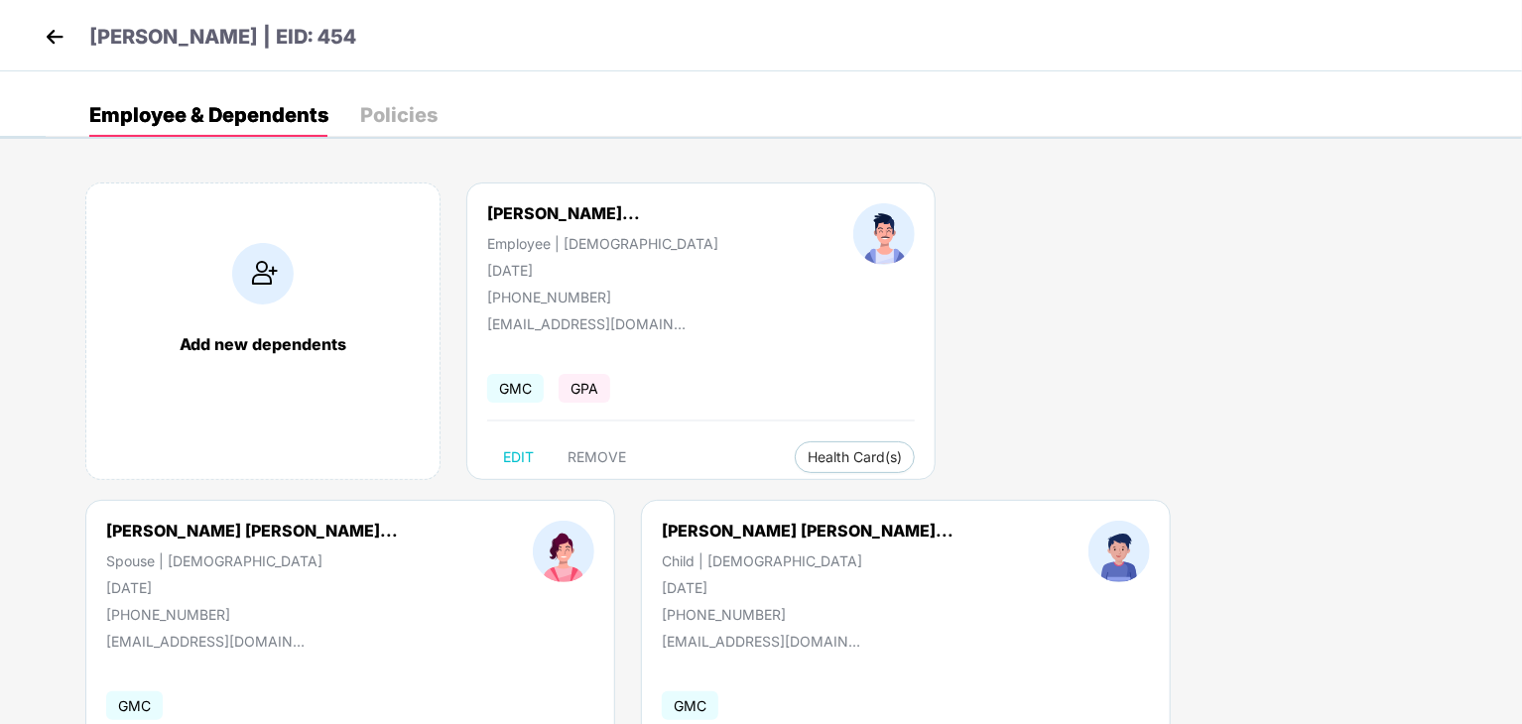
click at [658, 544] on div "Add new dependents [PERSON_NAME]... Employee | [DEMOGRAPHIC_DATA] [DATE] [PHONE…" at bounding box center [784, 500] width 1476 height 694
click at [610, 462] on span "REMOVE" at bounding box center [596, 457] width 59 height 16
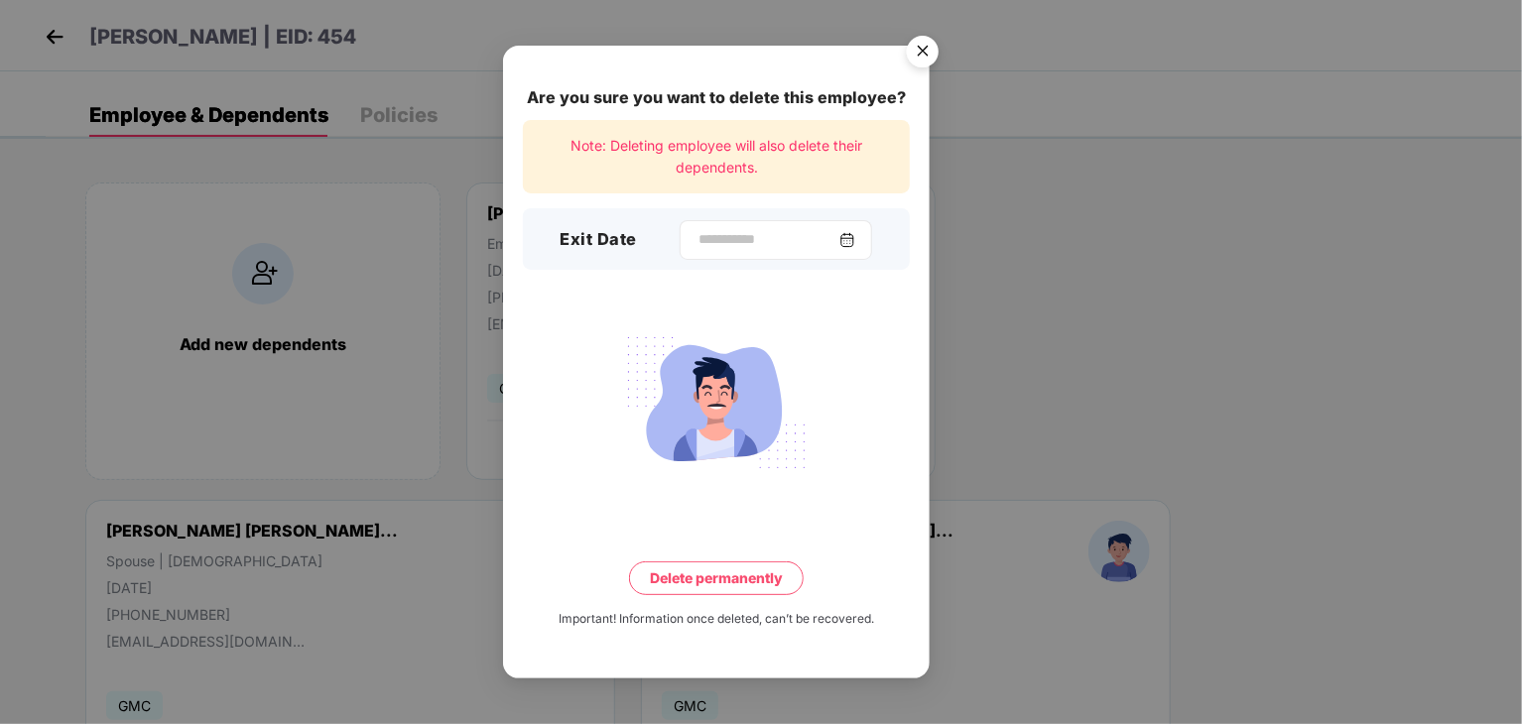
click at [855, 239] on img at bounding box center [847, 240] width 16 height 16
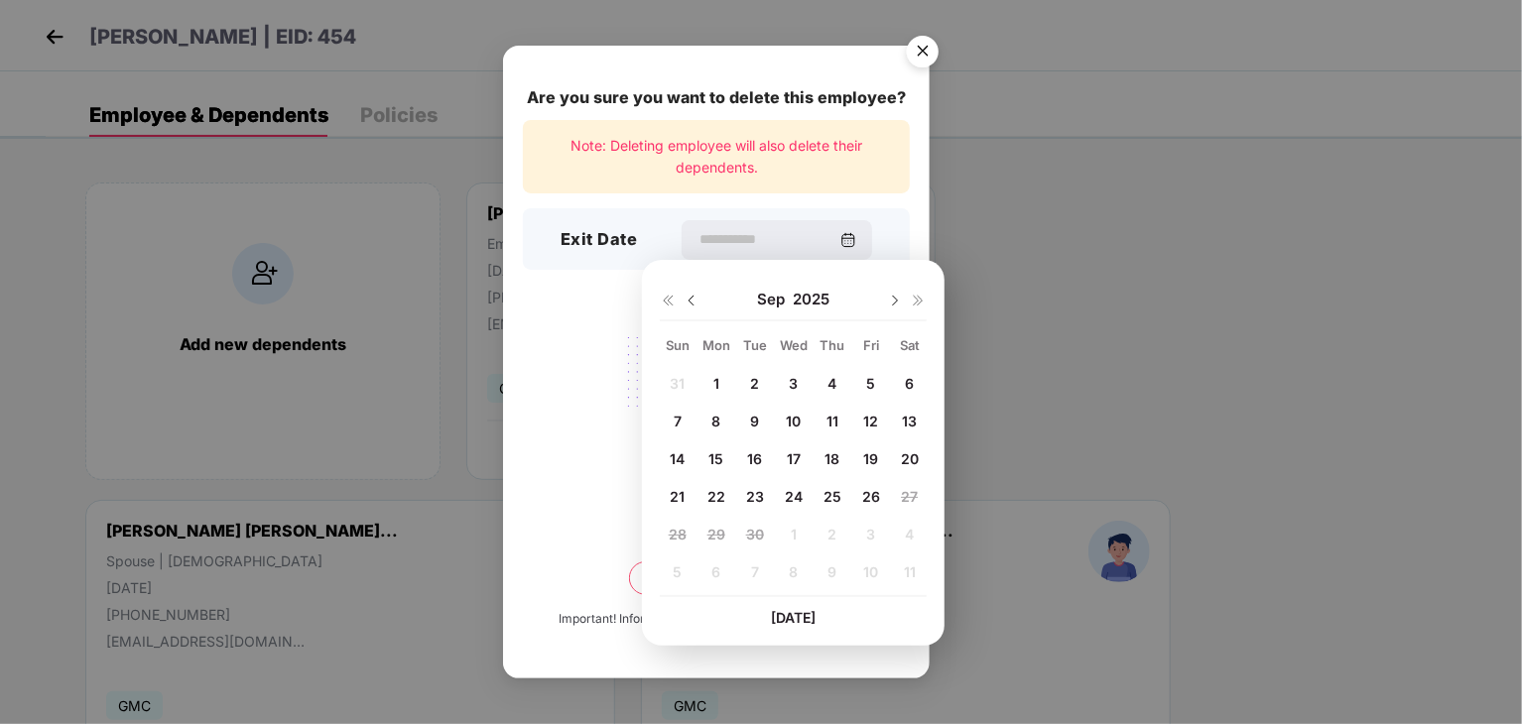
click at [698, 303] on img at bounding box center [691, 301] width 16 height 16
click at [671, 574] on span "31" at bounding box center [677, 571] width 15 height 17
type input "**********"
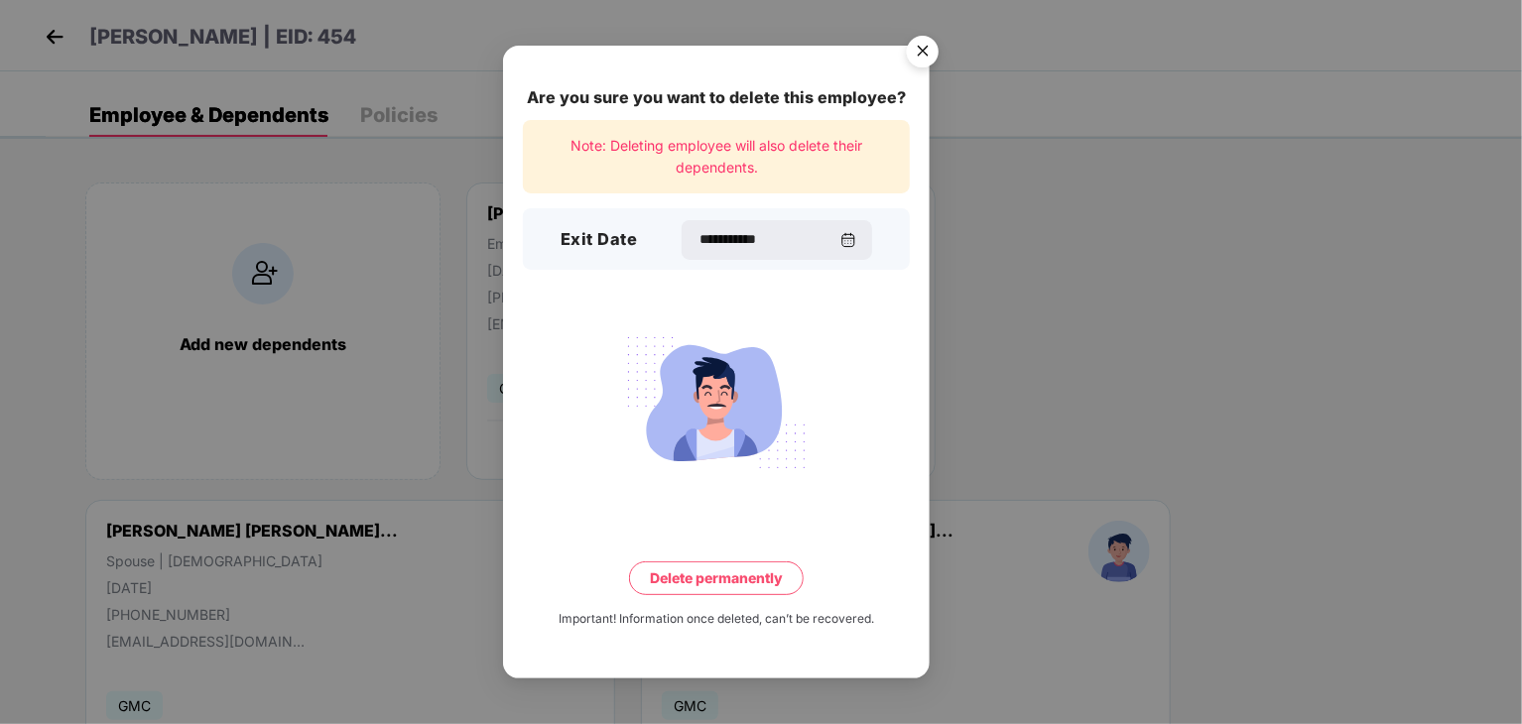
click at [706, 568] on button "Delete permanently" at bounding box center [716, 578] width 175 height 34
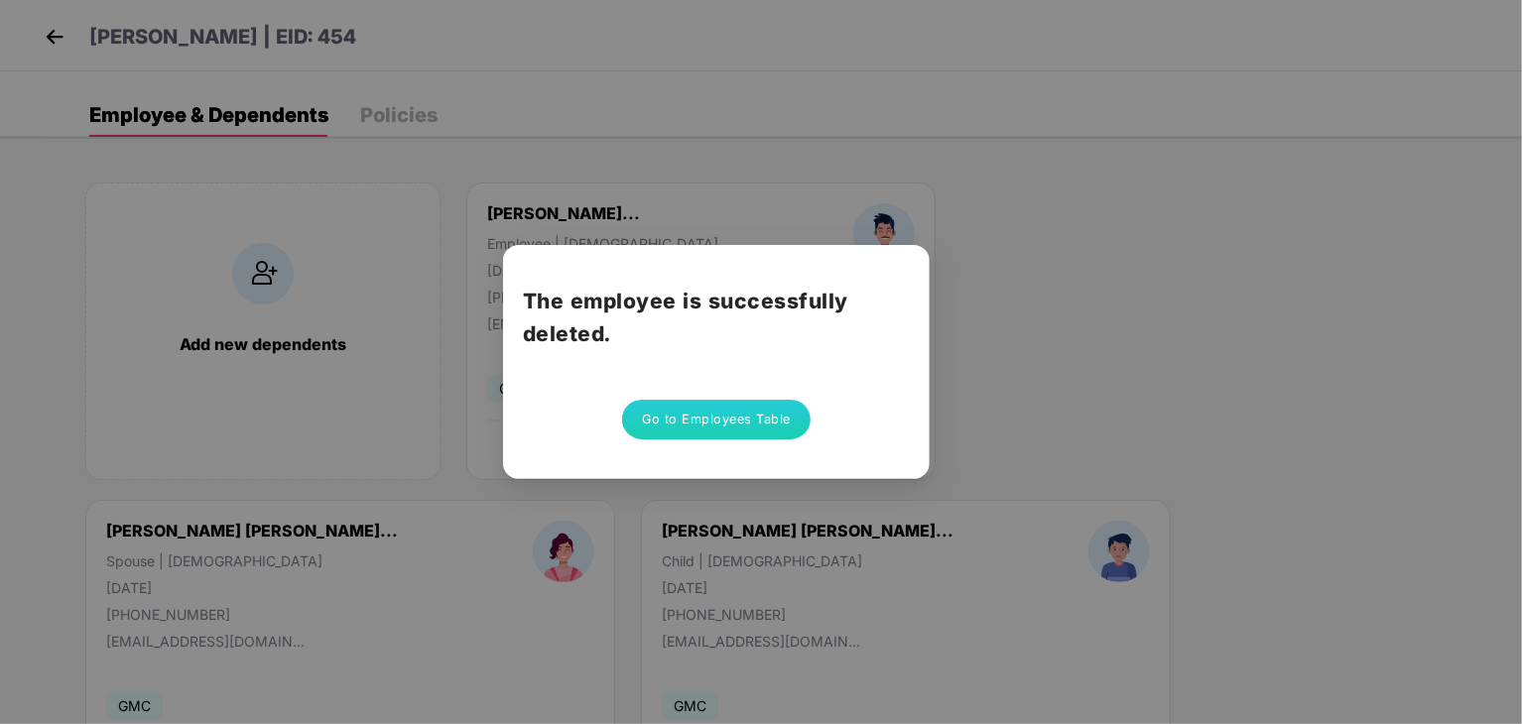
click at [740, 424] on button "Go to Employees Table" at bounding box center [716, 420] width 188 height 40
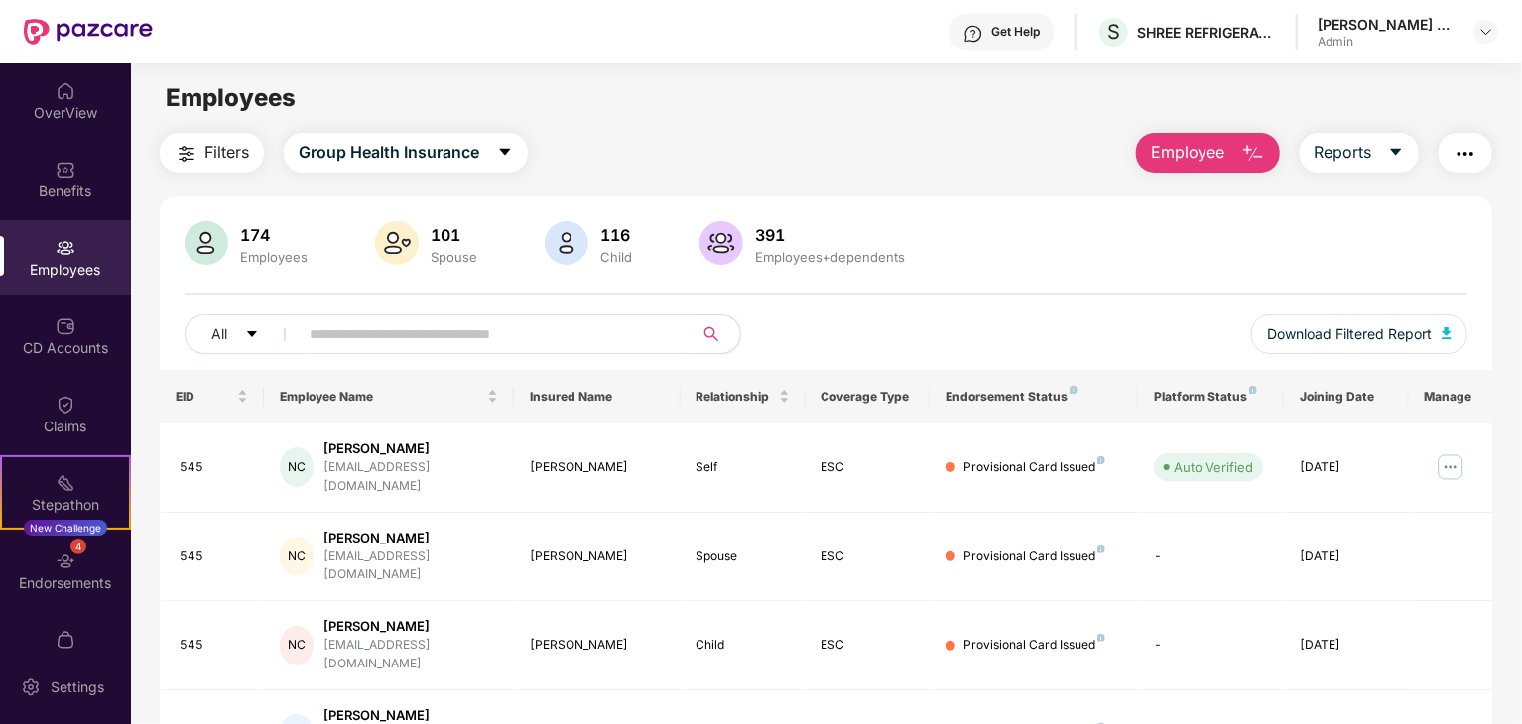
click at [587, 348] on span at bounding box center [489, 334] width 407 height 40
click at [1218, 144] on span "Employee" at bounding box center [1188, 152] width 74 height 25
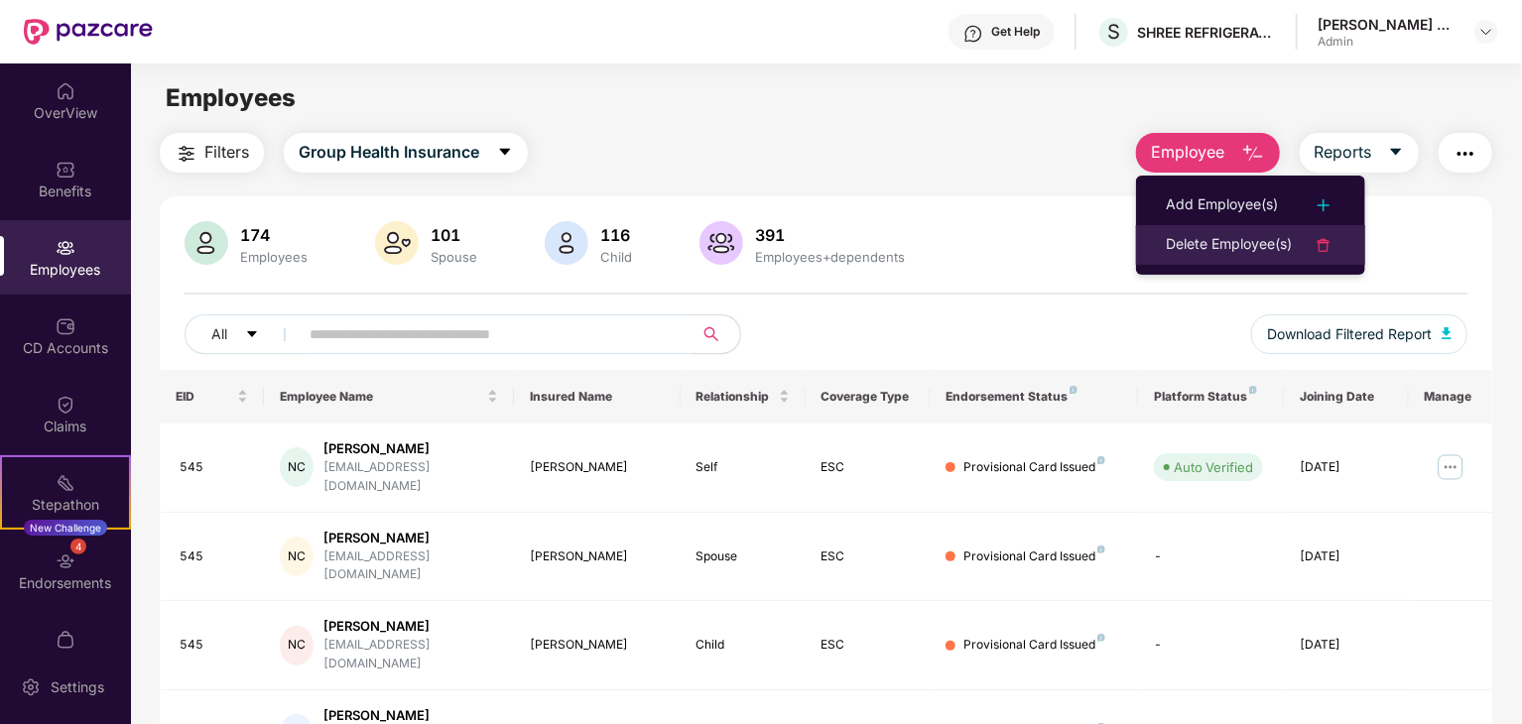
click at [1194, 237] on div "Delete Employee(s)" at bounding box center [1229, 245] width 126 height 24
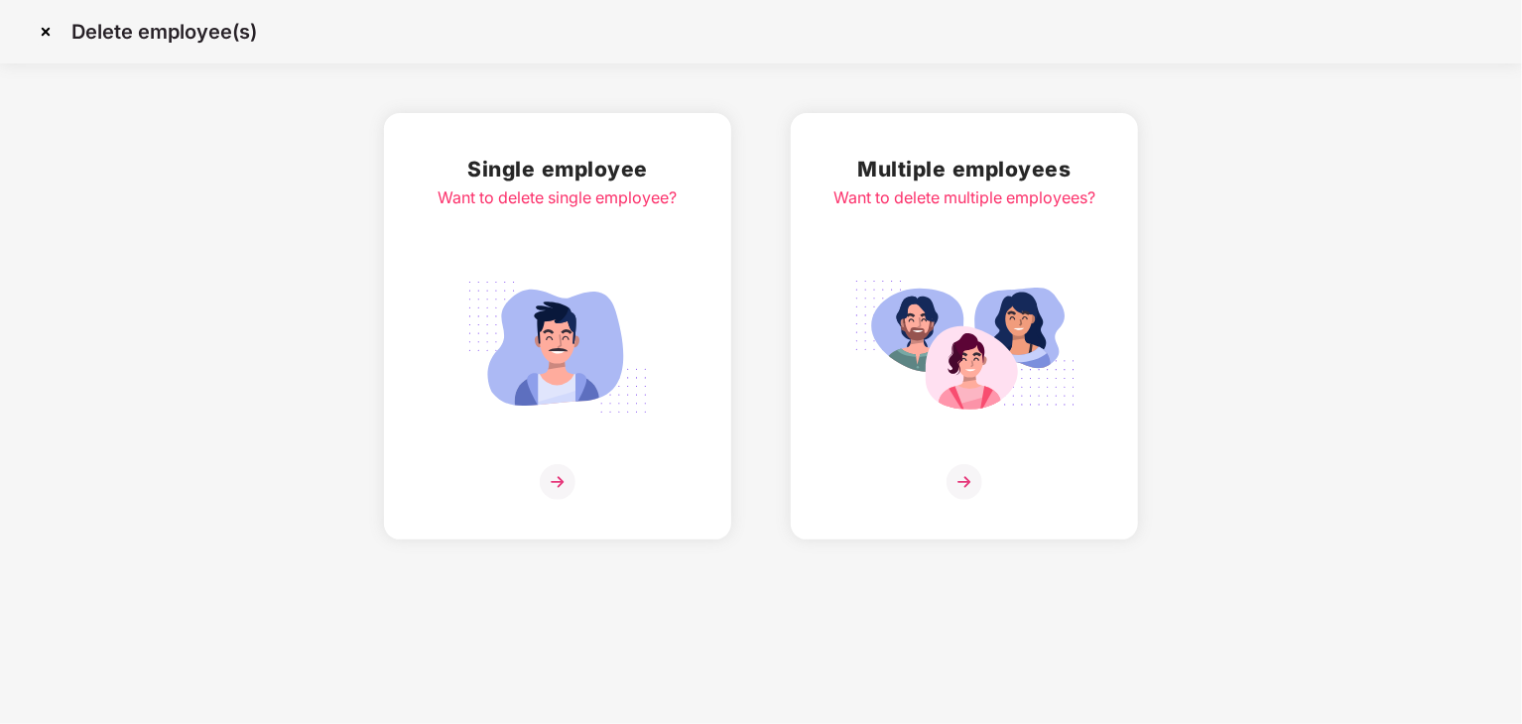
click at [542, 481] on img at bounding box center [558, 482] width 36 height 36
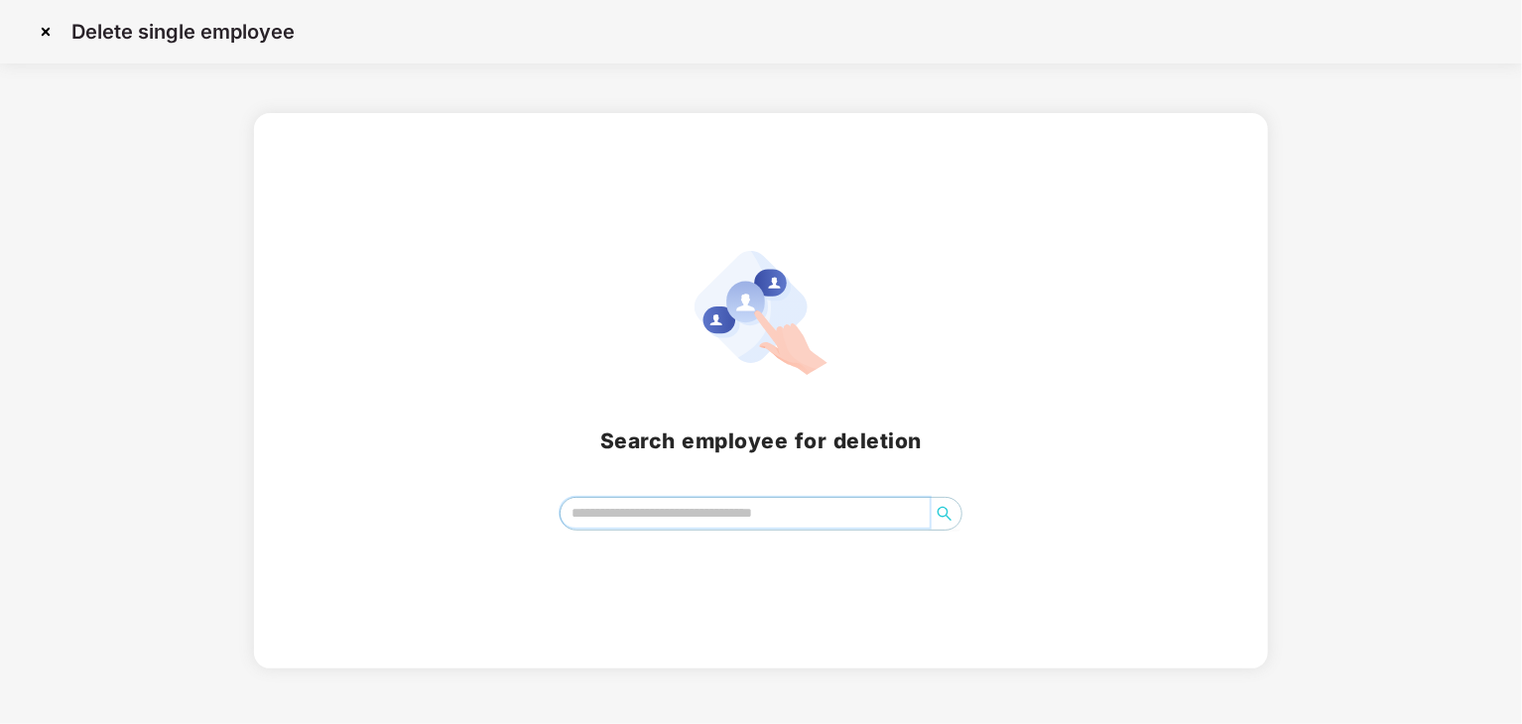
click at [664, 513] on input "search" at bounding box center [744, 513] width 369 height 30
